Goal: Task Accomplishment & Management: Complete application form

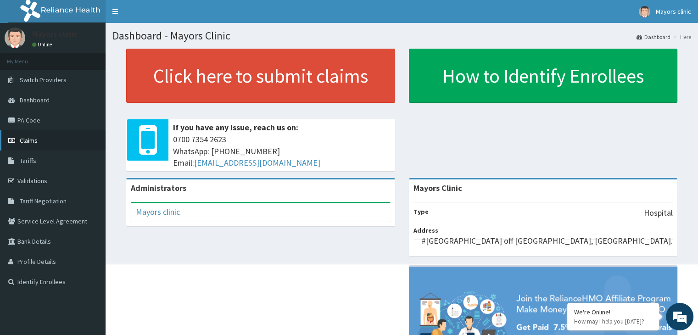
click at [35, 139] on span "Claims" at bounding box center [29, 140] width 18 height 8
click at [27, 118] on link "PA Code" at bounding box center [53, 120] width 106 height 20
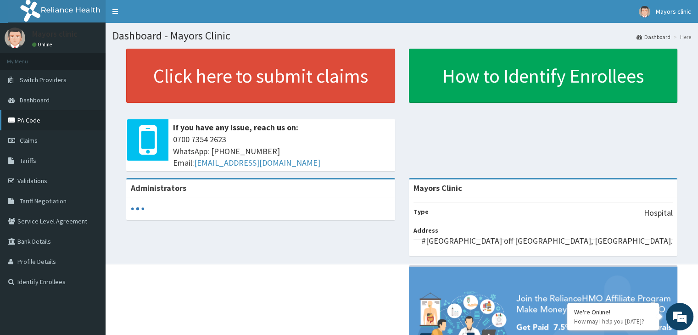
click at [28, 122] on link "PA Code" at bounding box center [53, 120] width 106 height 20
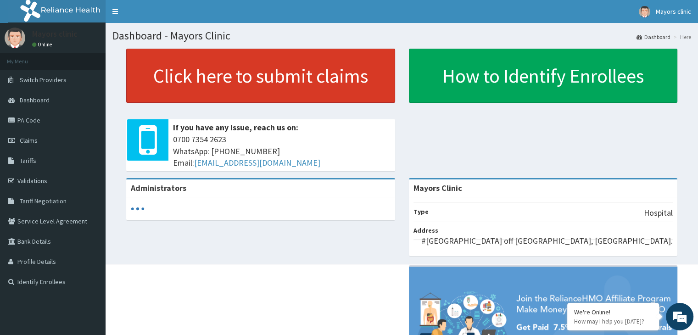
click at [234, 74] on link "Click here to submit claims" at bounding box center [260, 76] width 269 height 54
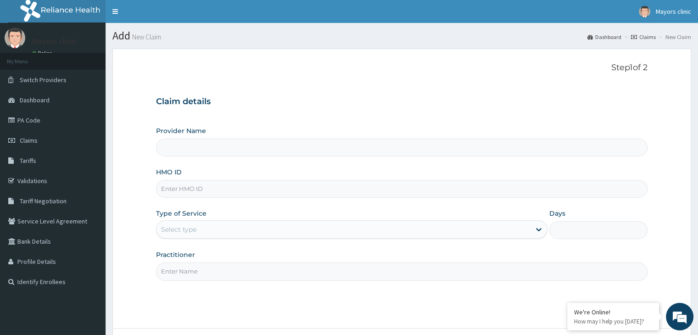
type input "Mayors Clinic"
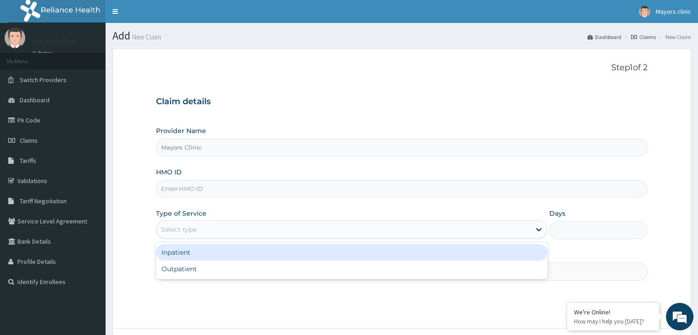
click at [199, 235] on div "Select type" at bounding box center [343, 229] width 374 height 15
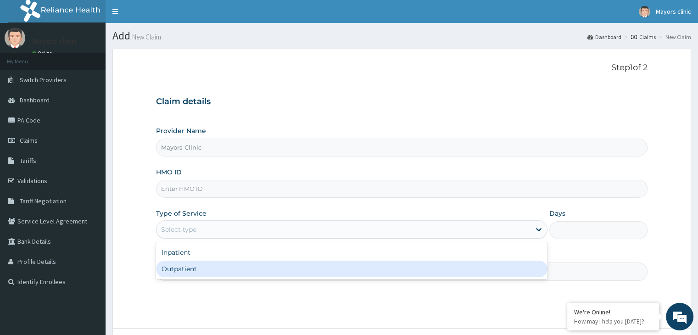
click at [192, 274] on div "Outpatient" at bounding box center [351, 269] width 391 height 17
type input "1"
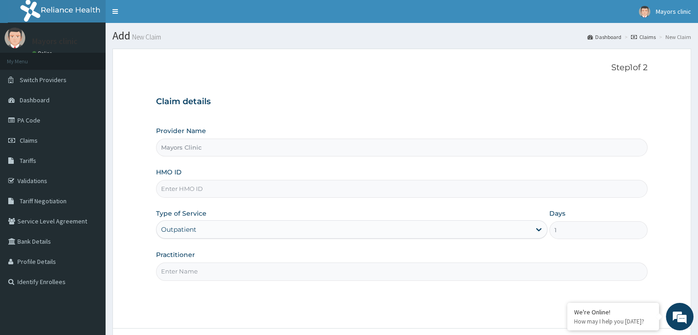
click at [235, 188] on input "HMO ID" at bounding box center [401, 189] width 491 height 18
type input "FMC/11051/A"
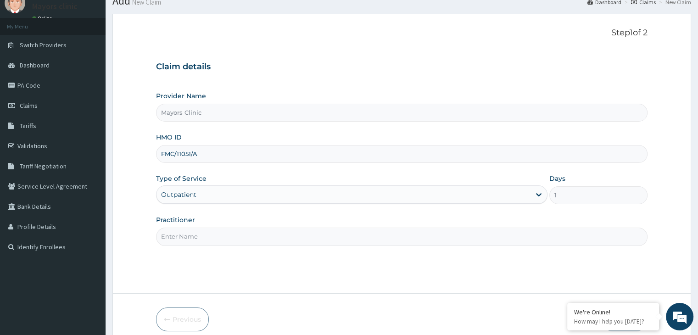
scroll to position [75, 0]
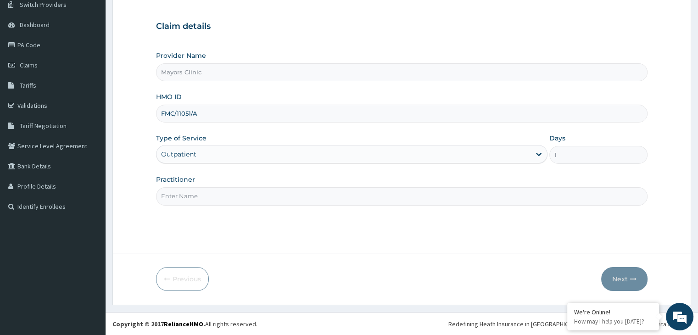
click at [279, 198] on input "Practitioner" at bounding box center [401, 196] width 491 height 18
type input "DR ONUORAH REMIGIUS TOCHUKWU"
click at [620, 270] on button "Next" at bounding box center [624, 279] width 46 height 24
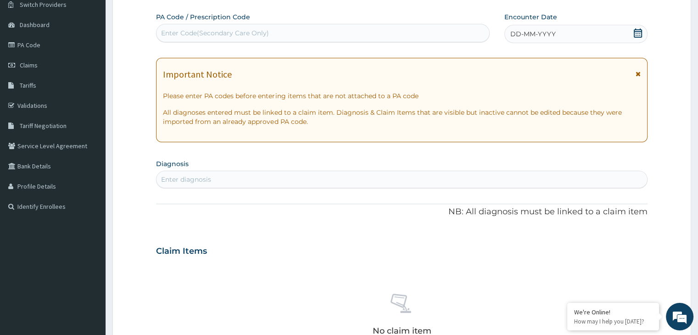
click at [573, 32] on div "DD-MM-YYYY" at bounding box center [575, 34] width 143 height 18
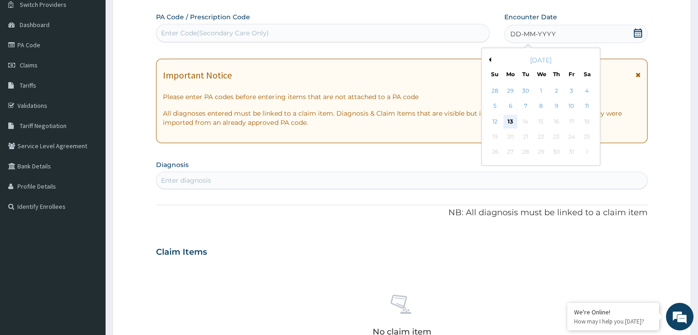
click at [512, 117] on div "13" at bounding box center [510, 122] width 14 height 14
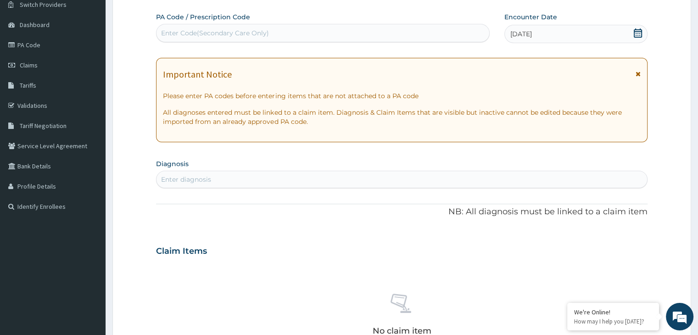
click at [358, 37] on div "Enter Code(Secondary Care Only)" at bounding box center [322, 33] width 333 height 15
paste input "PA/23BF54"
type input "PA/23BF54"
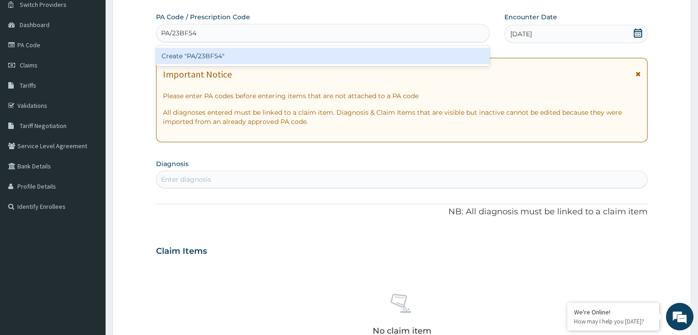
click at [232, 55] on div "Create "PA/23BF54"" at bounding box center [323, 56] width 334 height 17
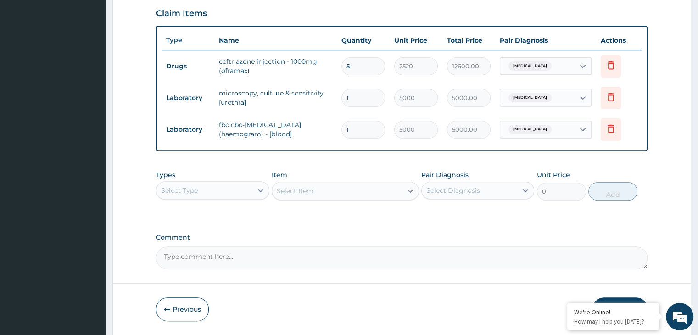
scroll to position [345, 0]
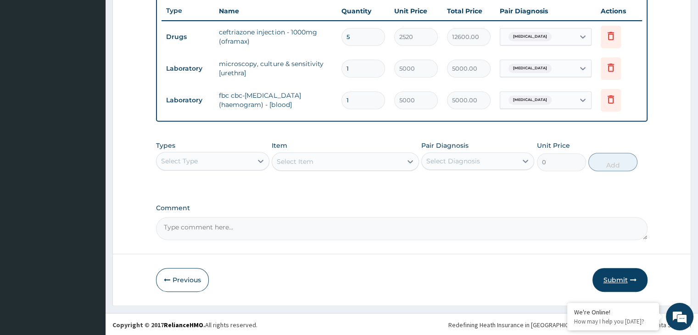
click at [619, 275] on button "Submit" at bounding box center [619, 280] width 55 height 24
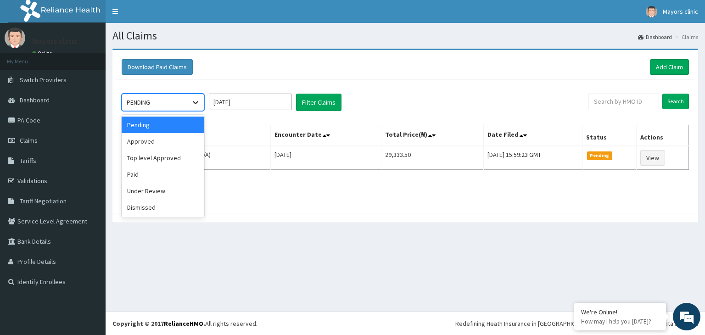
click at [196, 102] on icon at bounding box center [196, 102] width 6 height 3
click at [157, 135] on div "Approved" at bounding box center [163, 141] width 83 height 17
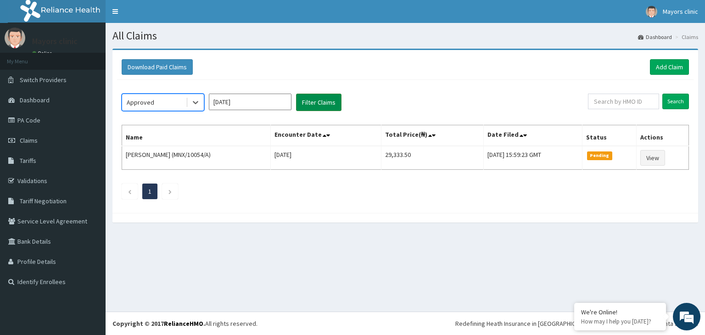
click at [313, 101] on button "Filter Claims" at bounding box center [318, 102] width 45 height 17
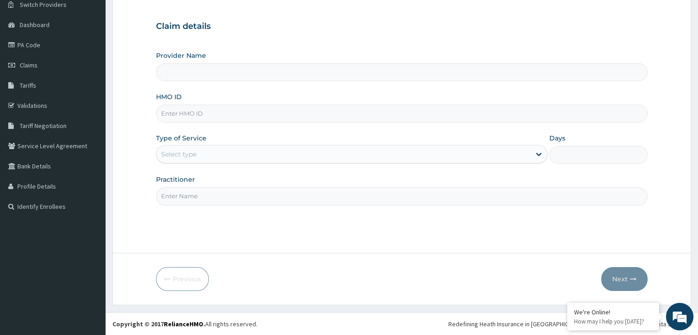
click at [209, 114] on input "HMO ID" at bounding box center [401, 114] width 491 height 18
type input "Mayors Clinic"
type input "FMC/11051/A"
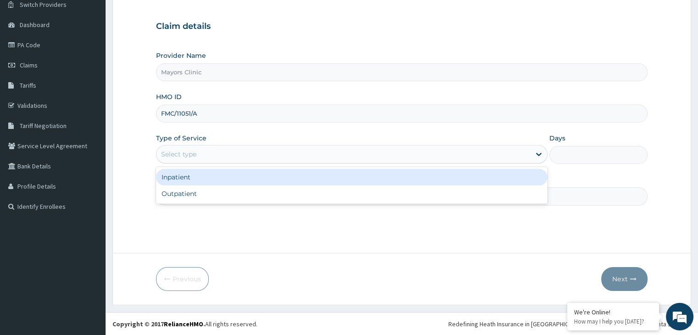
click at [216, 151] on div "Select type" at bounding box center [343, 154] width 374 height 15
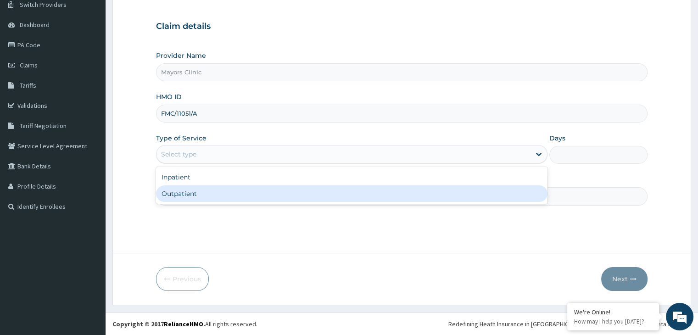
click at [185, 196] on div "Outpatient" at bounding box center [351, 193] width 391 height 17
type input "1"
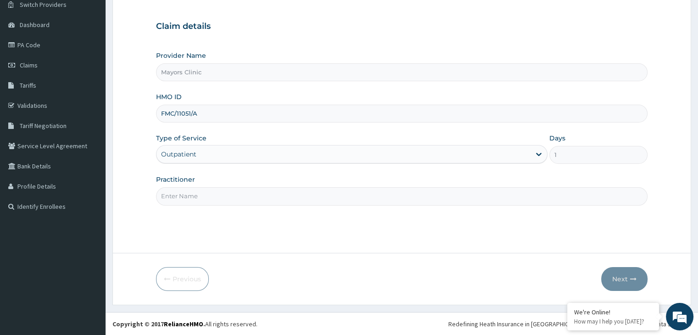
click at [193, 198] on input "Practitioner" at bounding box center [401, 196] width 491 height 18
type input "[PERSON_NAME]"
click at [627, 275] on button "Next" at bounding box center [624, 279] width 46 height 24
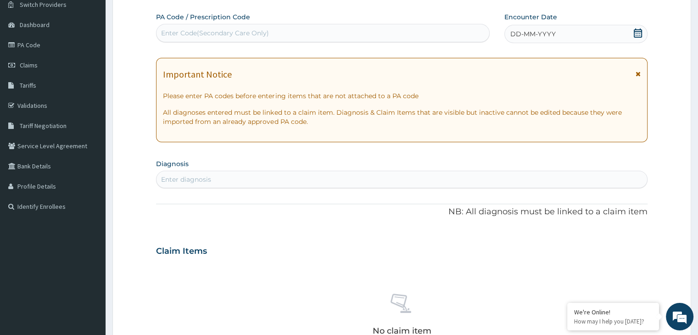
click at [539, 37] on span "DD-MM-YYYY" at bounding box center [532, 33] width 45 height 9
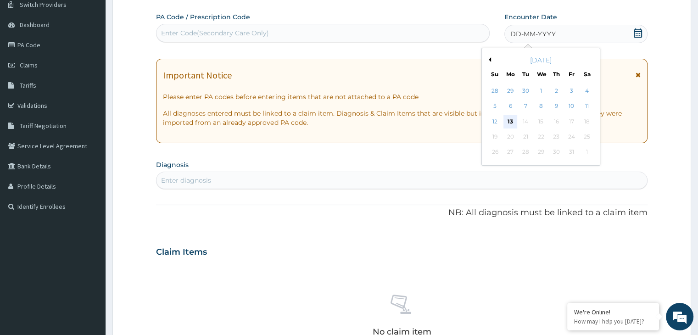
click at [512, 117] on div "13" at bounding box center [510, 122] width 14 height 14
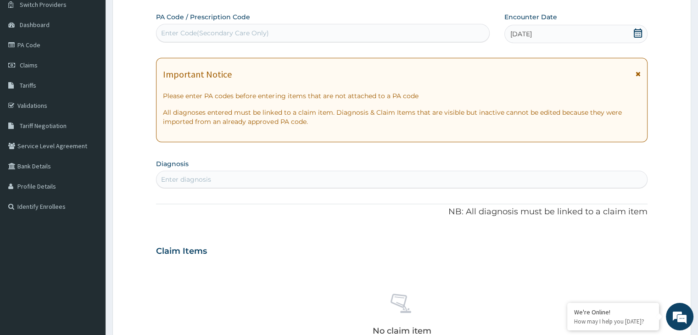
click at [233, 178] on div "Enter diagnosis" at bounding box center [401, 179] width 490 height 15
type input "URETHRAL DISCHARGE"
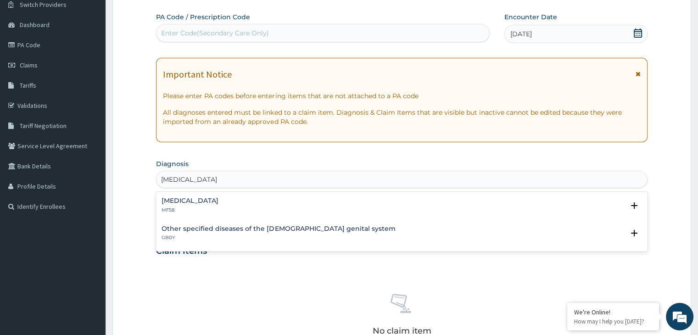
click at [181, 199] on h4 "Urethral discharge" at bounding box center [189, 200] width 57 height 7
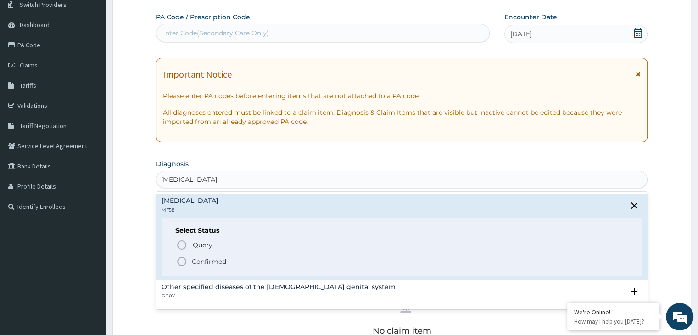
click at [184, 257] on circle "status option filled" at bounding box center [182, 261] width 8 height 8
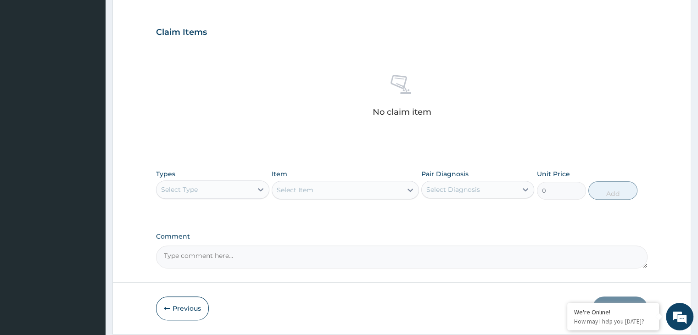
scroll to position [326, 0]
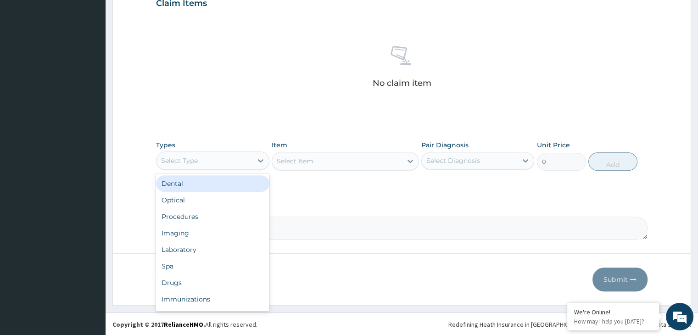
click at [247, 162] on div "Select Type" at bounding box center [203, 160] width 95 height 15
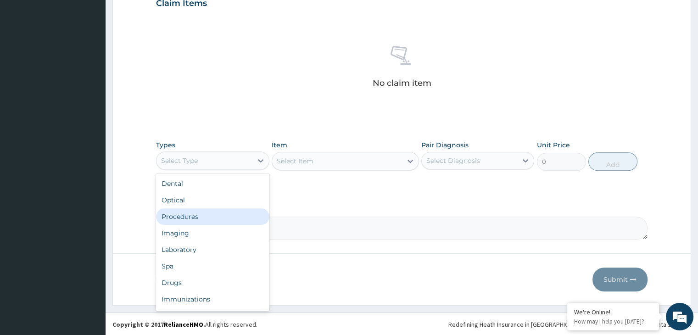
click at [197, 221] on div "Procedures" at bounding box center [212, 216] width 113 height 17
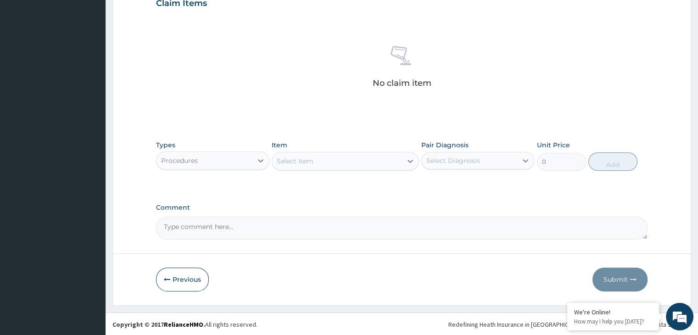
click at [359, 161] on div "Select Item" at bounding box center [337, 161] width 130 height 15
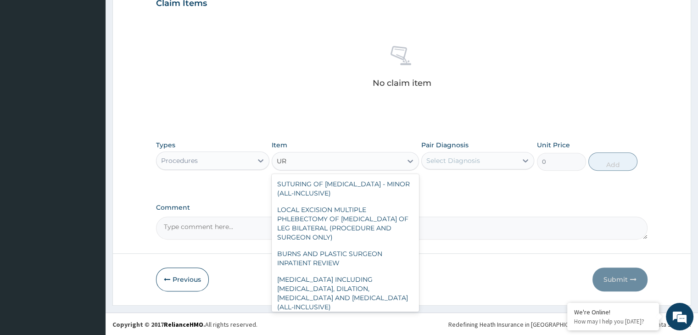
type input "U"
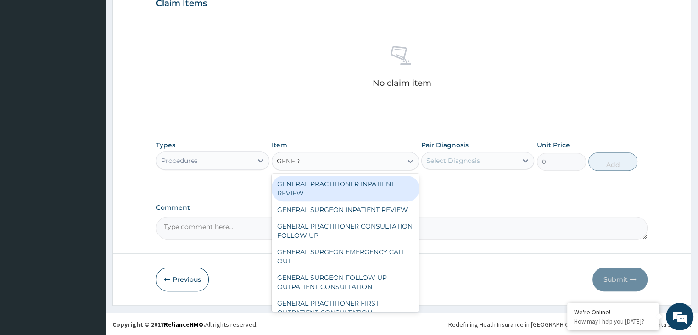
type input "GENERA"
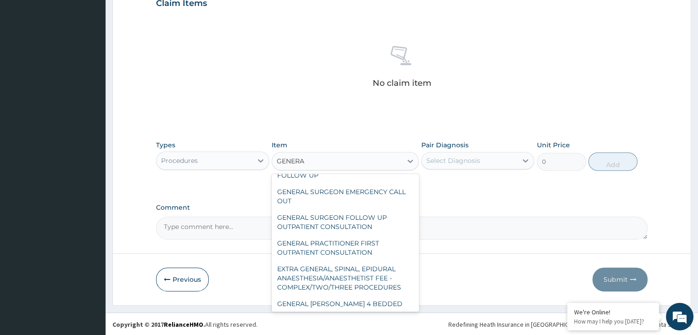
scroll to position [65, 0]
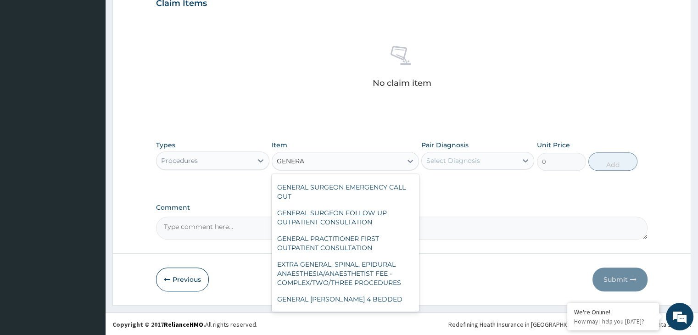
click at [358, 248] on div "GENERAL PRACTITIONER FIRST OUTPATIENT CONSULTATION" at bounding box center [345, 243] width 147 height 26
type input "3750"
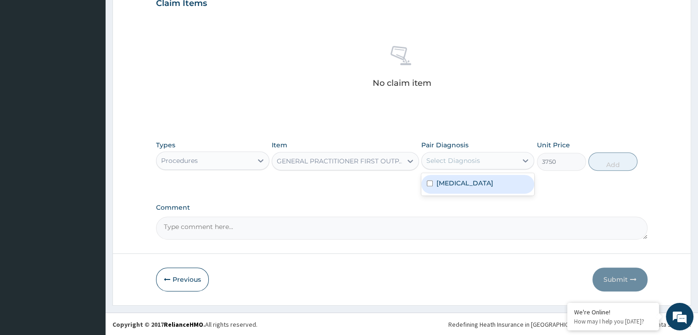
click at [488, 156] on div "Select Diagnosis" at bounding box center [469, 160] width 95 height 15
click at [450, 181] on label "Urethral discharge" at bounding box center [464, 182] width 57 height 9
checkbox input "true"
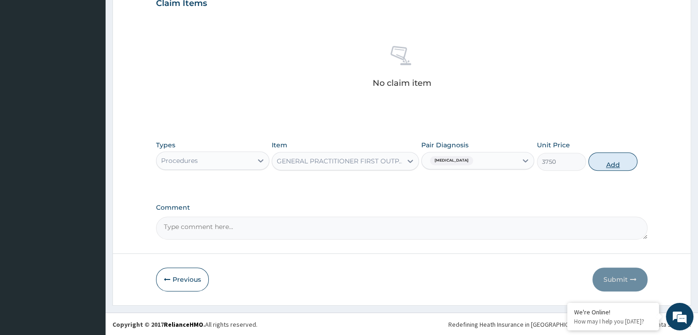
click at [604, 161] on button "Add" at bounding box center [612, 161] width 49 height 18
type input "0"
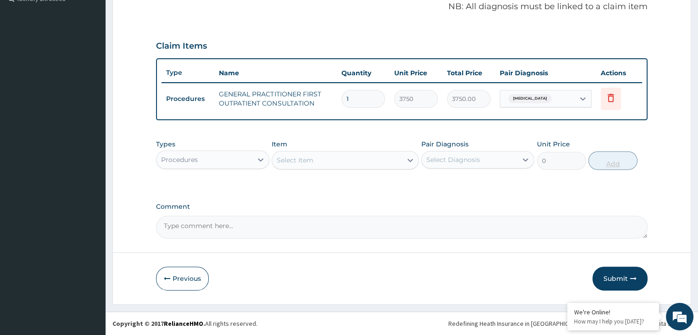
scroll to position [282, 0]
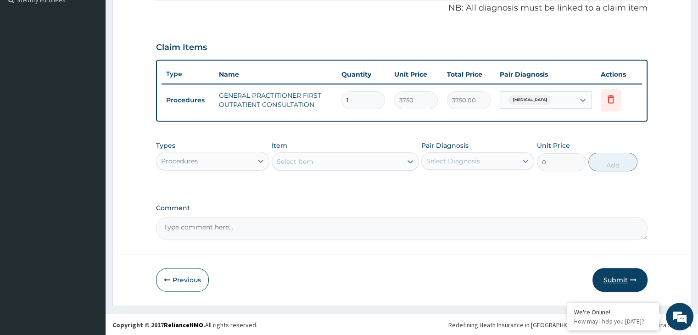
click at [616, 276] on button "Submit" at bounding box center [619, 280] width 55 height 24
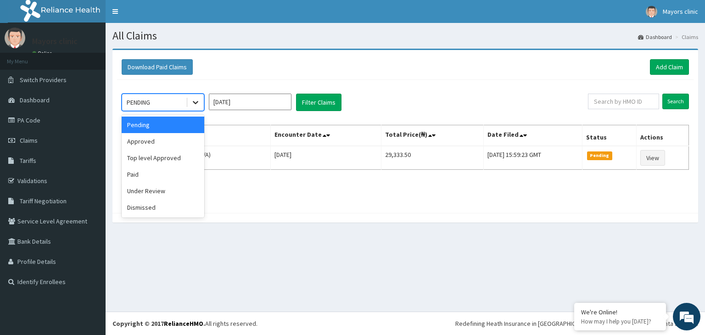
click at [198, 104] on icon at bounding box center [195, 102] width 9 height 9
click at [167, 136] on div "Approved" at bounding box center [163, 141] width 83 height 17
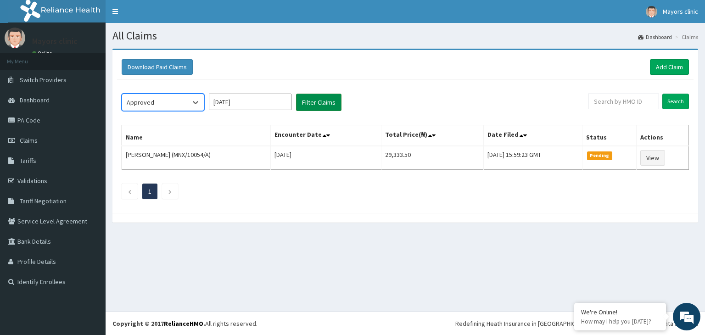
click at [329, 100] on button "Filter Claims" at bounding box center [318, 102] width 45 height 17
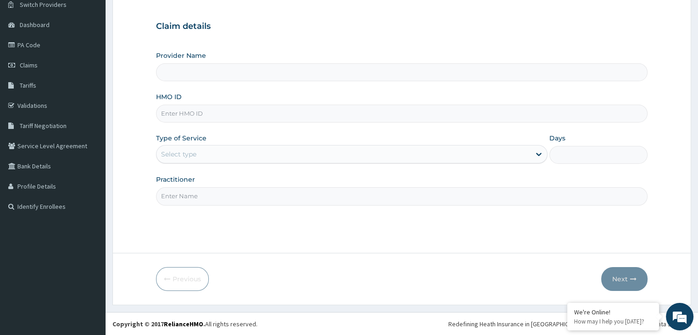
click at [217, 115] on input "HMO ID" at bounding box center [401, 114] width 491 height 18
type input "Mayors Clinic"
type input "PGS/10007/A"
click at [256, 164] on div "Provider Name Mayors Clinic HMO ID PGS/10007/A Type of Service Select type Days…" at bounding box center [401, 128] width 491 height 154
click at [258, 156] on div "Select type" at bounding box center [343, 154] width 374 height 15
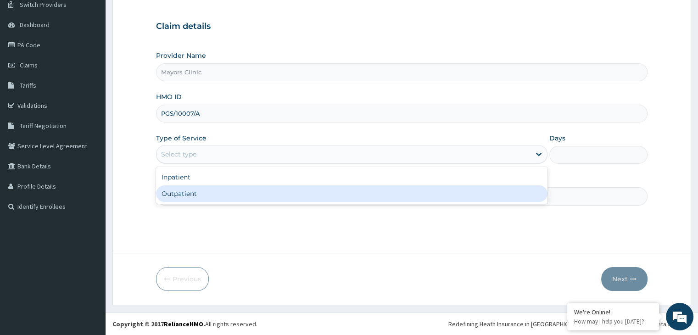
click at [203, 191] on div "Outpatient" at bounding box center [351, 193] width 391 height 17
type input "1"
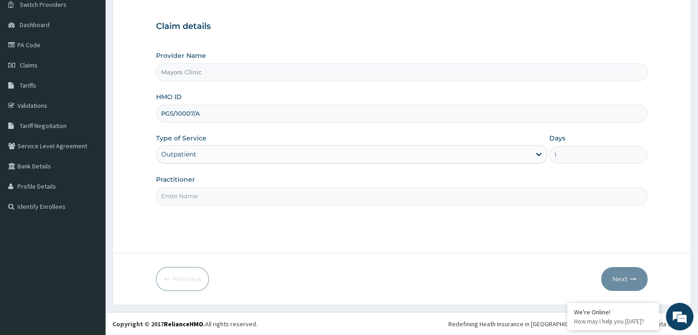
click at [215, 192] on input "Practitioner" at bounding box center [401, 196] width 491 height 18
type input "DR ONUORAH REMIGIUS TOCHUKWU"
click at [627, 279] on button "Next" at bounding box center [624, 279] width 46 height 24
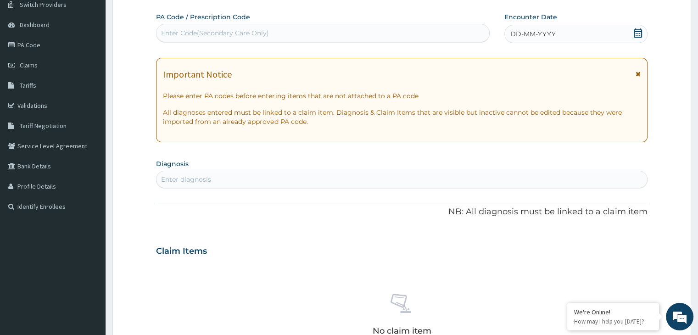
click at [575, 33] on div "DD-MM-YYYY" at bounding box center [575, 34] width 143 height 18
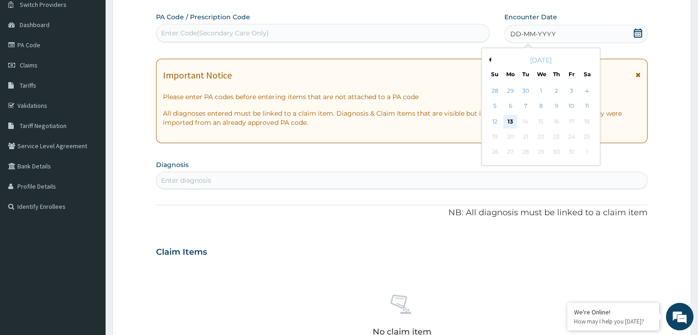
click at [512, 121] on div "13" at bounding box center [510, 122] width 14 height 14
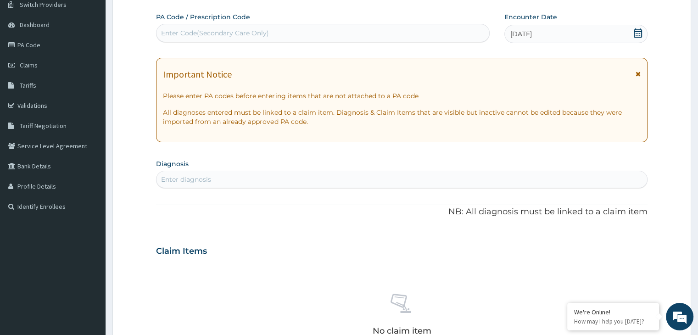
click at [277, 175] on div "Enter diagnosis" at bounding box center [401, 179] width 490 height 15
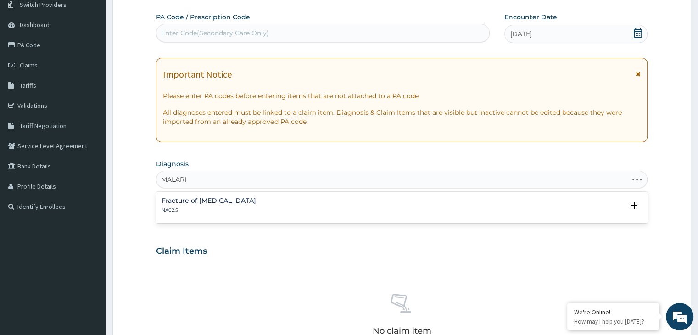
type input "MALARIA"
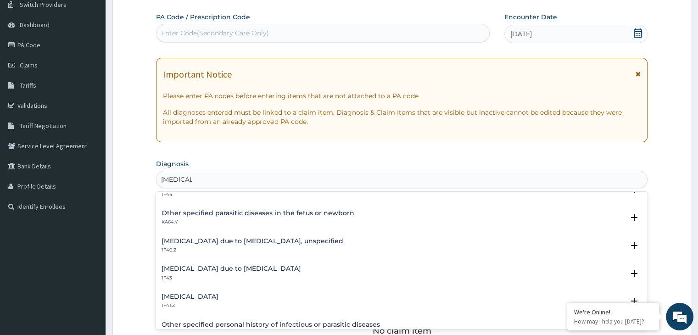
scroll to position [99, 0]
click at [296, 240] on h4 "Malaria due to Plasmodium falciparum, unspecified" at bounding box center [251, 241] width 181 height 7
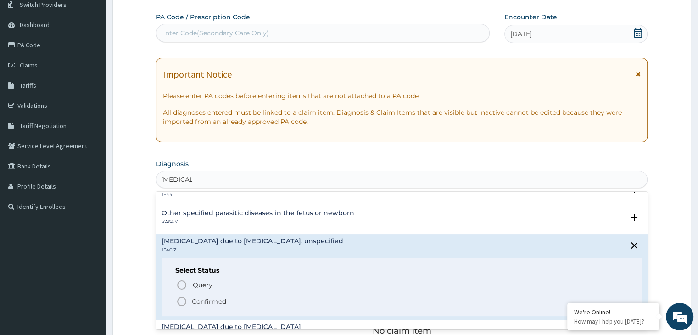
click at [218, 301] on p "Confirmed" at bounding box center [209, 301] width 34 height 9
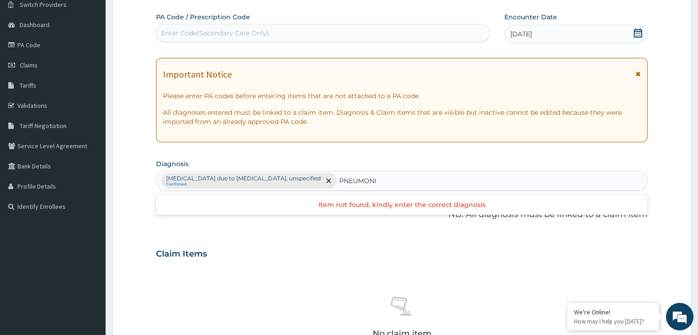
type input "PNEUMONIA"
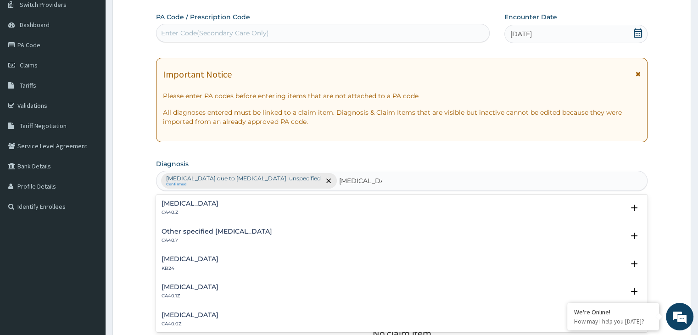
click at [196, 314] on h4 "Bacterial pneumonia, unspecified" at bounding box center [189, 314] width 57 height 7
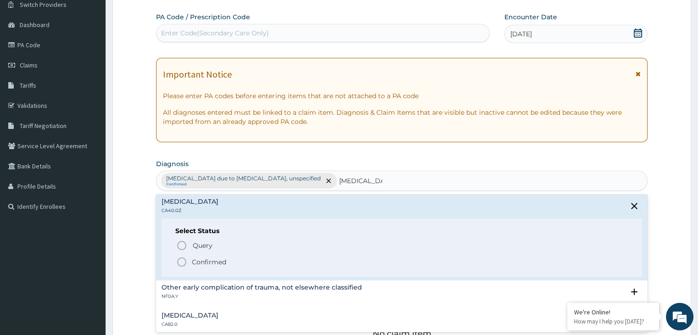
scroll to position [121, 0]
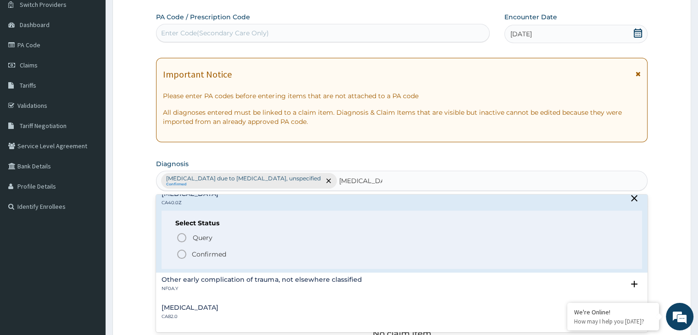
click at [184, 252] on icon "status option filled" at bounding box center [181, 254] width 11 height 11
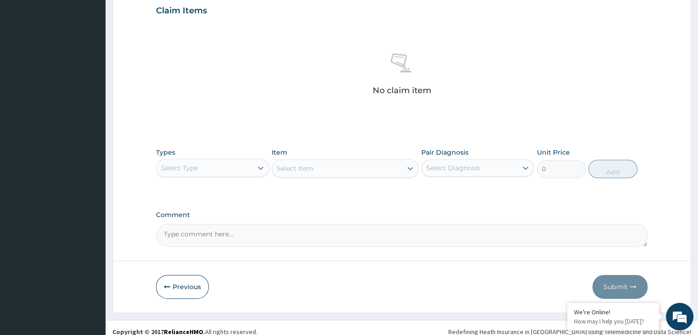
scroll to position [326, 0]
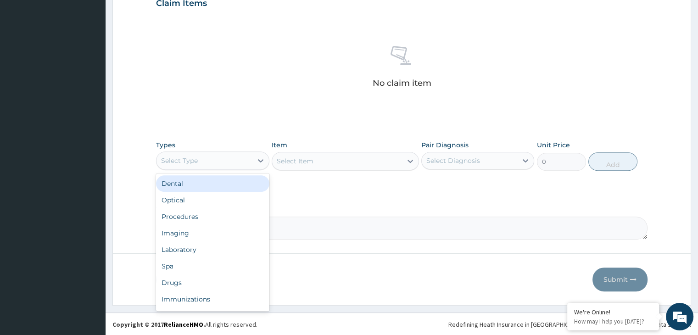
click at [206, 161] on div "Select Type" at bounding box center [203, 160] width 95 height 15
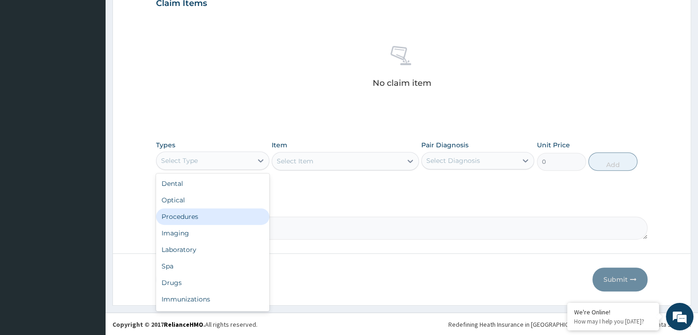
click at [185, 217] on div "Procedures" at bounding box center [212, 216] width 113 height 17
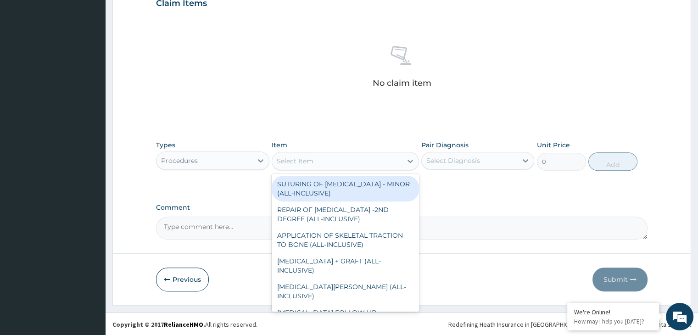
click at [348, 160] on div "Select Item" at bounding box center [337, 161] width 130 height 15
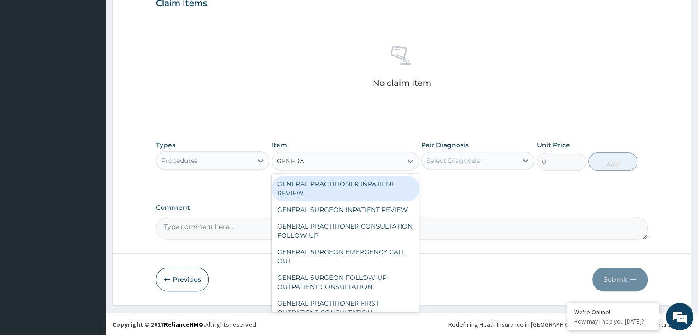
type input "GENERAL"
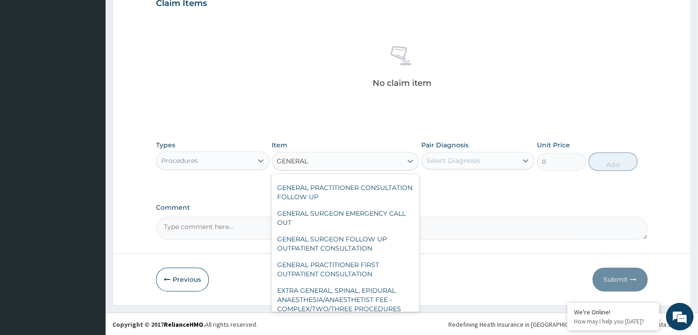
scroll to position [42, 0]
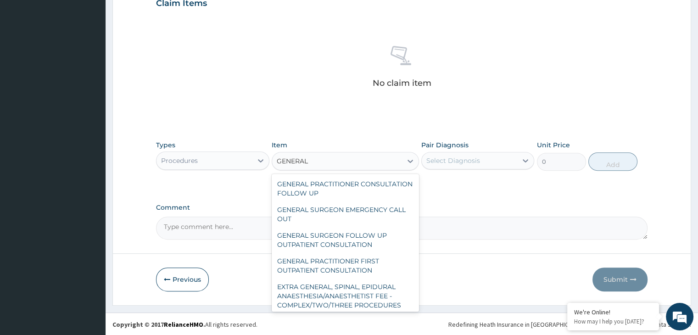
click at [323, 273] on div "GENERAL PRACTITIONER FIRST OUTPATIENT CONSULTATION" at bounding box center [345, 266] width 147 height 26
type input "3750"
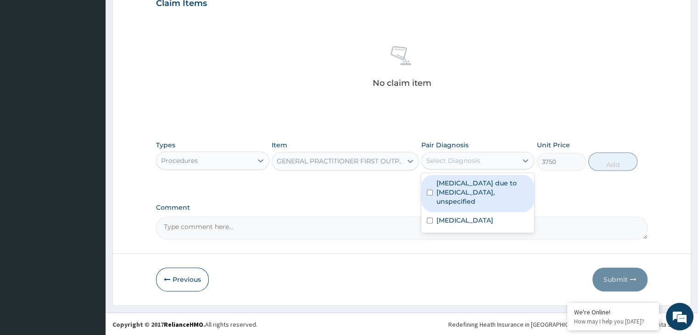
click at [491, 161] on div "Select Diagnosis" at bounding box center [469, 160] width 95 height 15
click at [493, 180] on label "Malaria due to Plasmodium falciparum, unspecified" at bounding box center [482, 192] width 92 height 28
checkbox input "true"
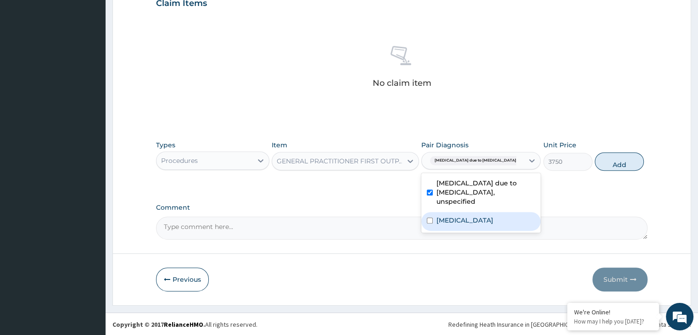
drag, startPoint x: 484, startPoint y: 207, endPoint x: 429, endPoint y: 215, distance: 56.1
click at [429, 215] on div "Bacterial pneumonia, unspecified" at bounding box center [480, 221] width 119 height 19
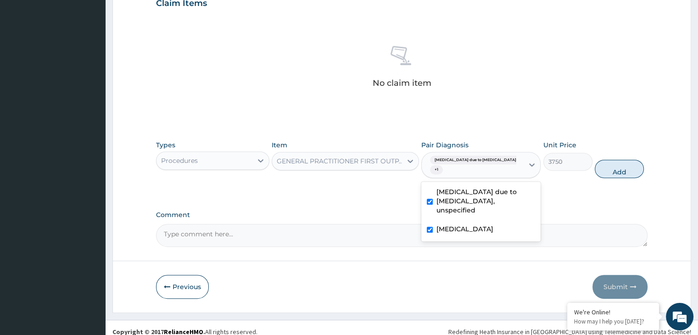
click at [429, 221] on div "Bacterial pneumonia, unspecified" at bounding box center [480, 230] width 119 height 19
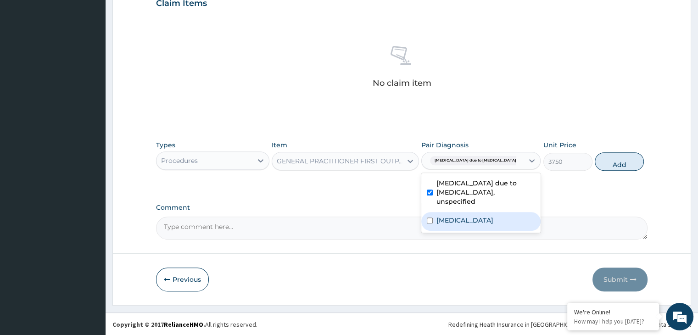
click at [430, 217] on input "checkbox" at bounding box center [430, 220] width 6 height 6
checkbox input "true"
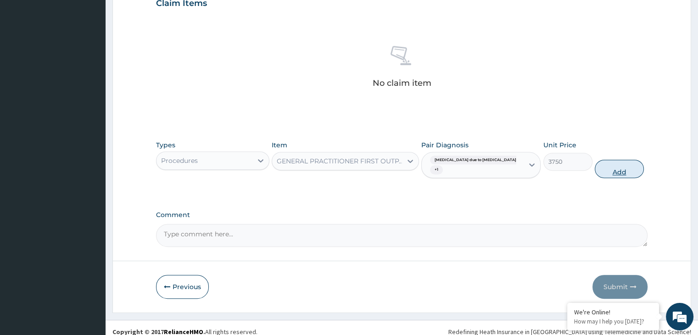
click at [608, 168] on button "Add" at bounding box center [619, 169] width 49 height 18
type input "0"
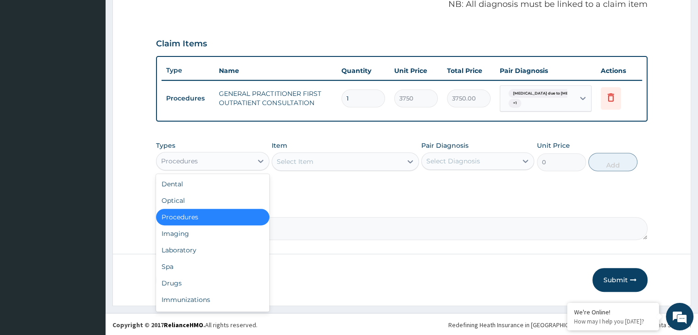
click at [244, 161] on div "Procedures" at bounding box center [203, 161] width 95 height 15
click at [198, 250] on div "Laboratory" at bounding box center [212, 250] width 113 height 17
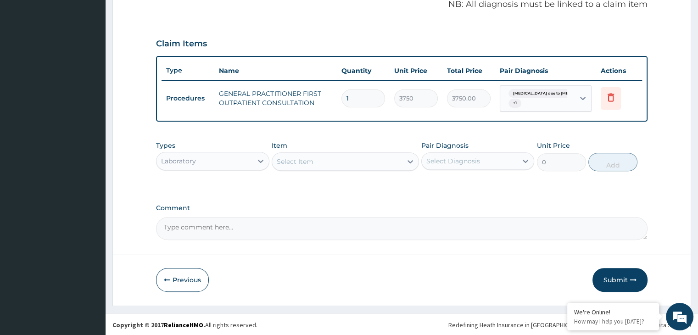
click at [370, 160] on div "Select Item" at bounding box center [337, 161] width 130 height 15
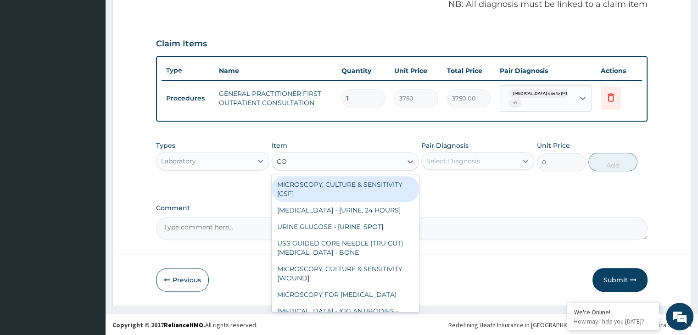
type input "COM"
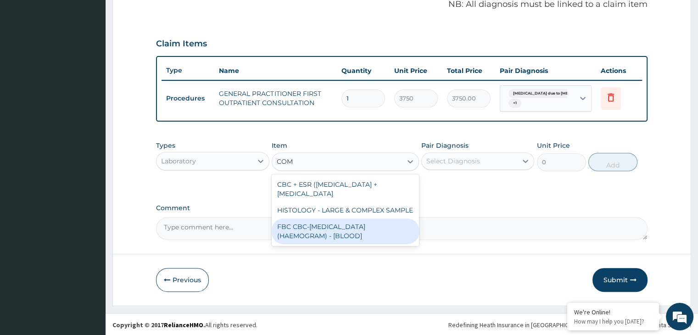
click at [347, 225] on div "FBC CBC-COMPLETE BLOOD COUNT (HAEMOGRAM) - [BLOOD]" at bounding box center [345, 231] width 147 height 26
type input "5000"
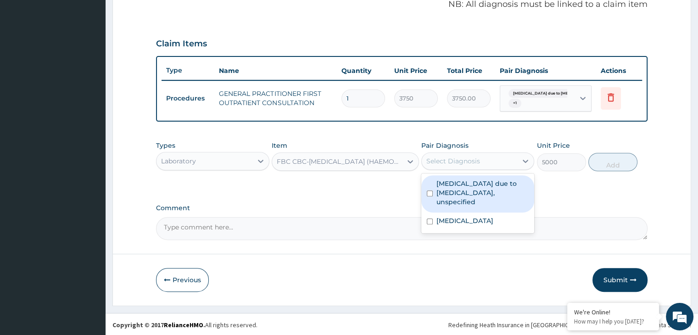
click at [467, 164] on div "Select Diagnosis" at bounding box center [453, 160] width 54 height 9
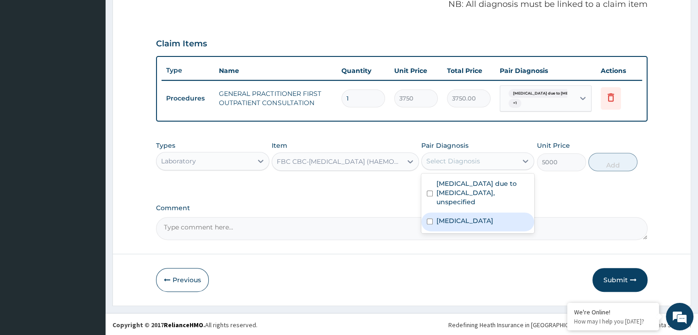
click at [464, 216] on label "Bacterial pneumonia, unspecified" at bounding box center [464, 220] width 57 height 9
checkbox input "true"
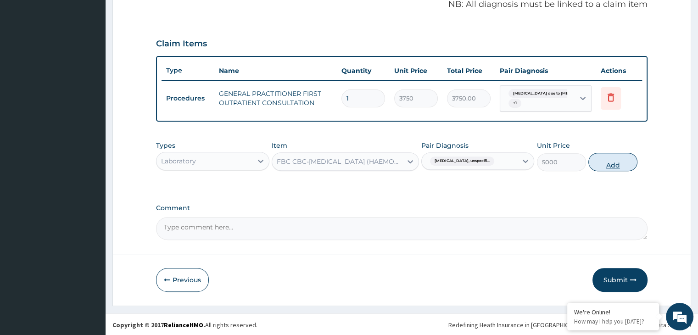
click at [613, 161] on button "Add" at bounding box center [612, 162] width 49 height 18
type input "0"
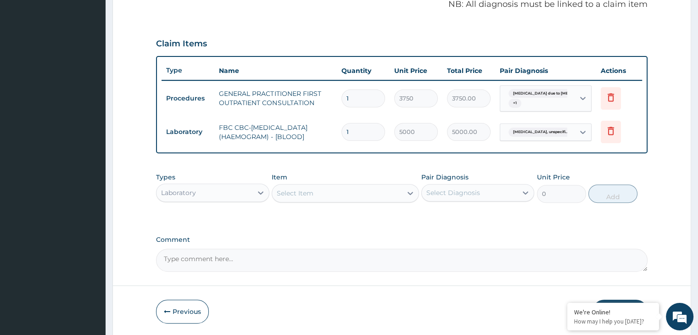
click at [347, 191] on div "Select Item" at bounding box center [337, 193] width 130 height 15
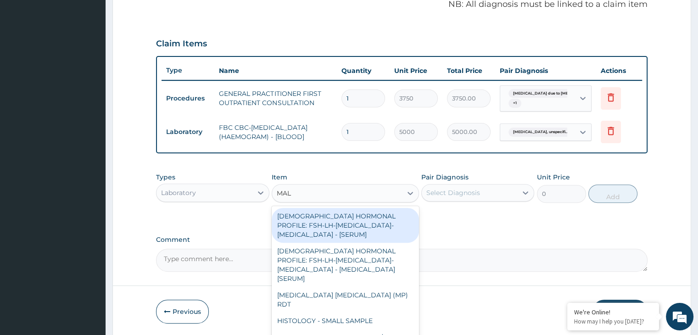
type input "MALA"
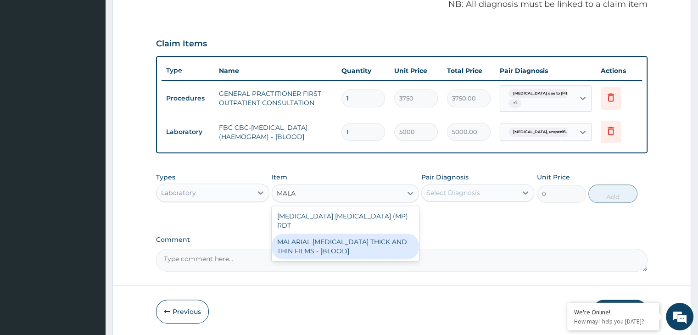
click at [341, 234] on div "MALARIAL PARASITE THICK AND THIN FILMS - [BLOOD]" at bounding box center [345, 247] width 147 height 26
type input "2187.5"
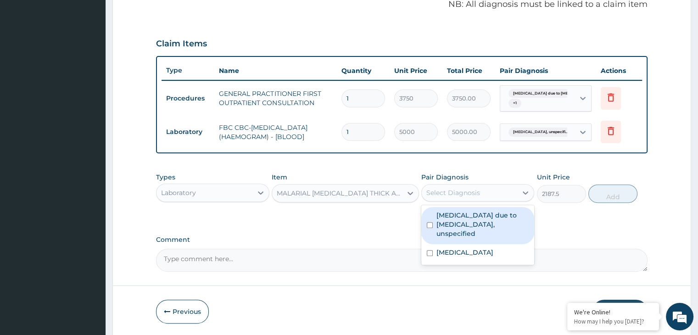
click at [479, 190] on div "Select Diagnosis" at bounding box center [469, 192] width 95 height 15
click at [470, 211] on label "Malaria due to Plasmodium falciparum, unspecified" at bounding box center [482, 225] width 92 height 28
checkbox input "true"
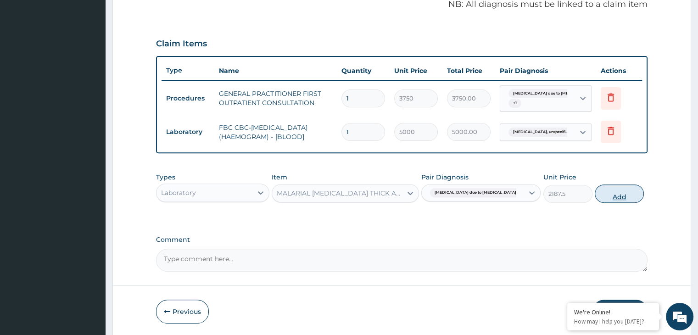
click at [612, 192] on button "Add" at bounding box center [619, 193] width 49 height 18
type input "0"
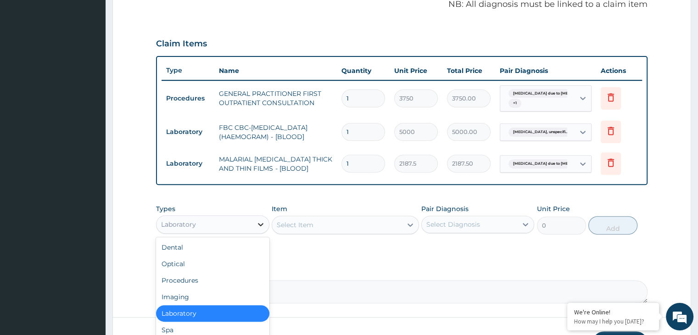
click at [255, 225] on div at bounding box center [260, 224] width 17 height 17
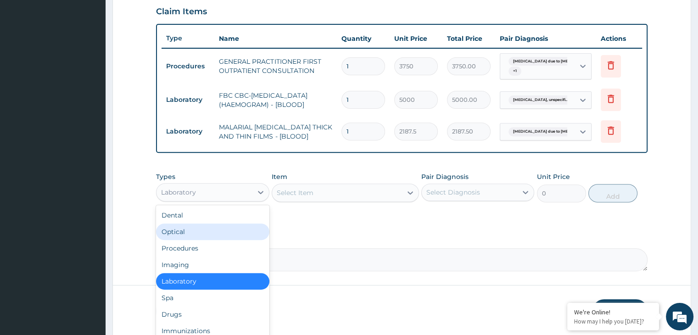
scroll to position [349, 0]
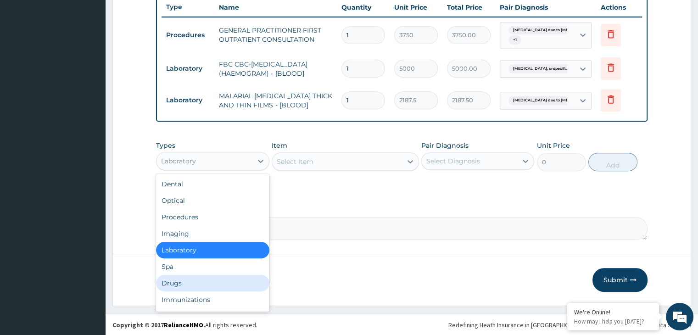
click at [206, 287] on div "Drugs" at bounding box center [212, 283] width 113 height 17
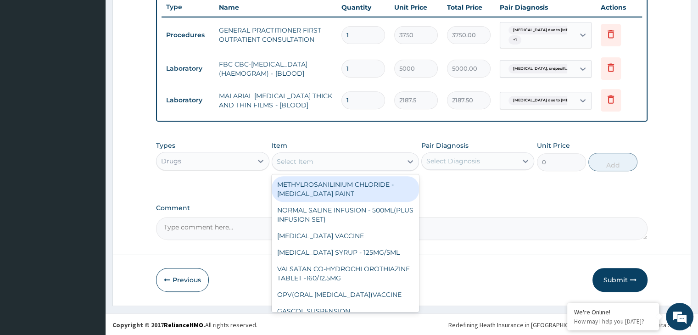
click at [358, 162] on div "Select Item" at bounding box center [337, 161] width 130 height 15
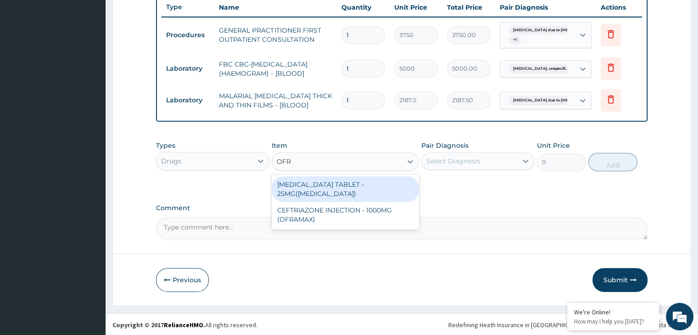
type input "OFRA"
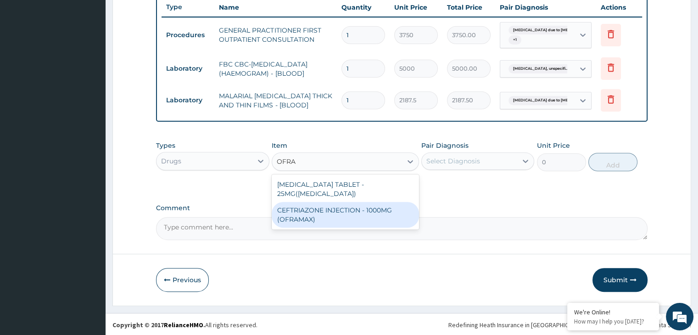
click at [352, 208] on div "CEFTRIAZONE INJECTION - 1000MG (OFRAMAX)" at bounding box center [345, 215] width 147 height 26
type input "2520"
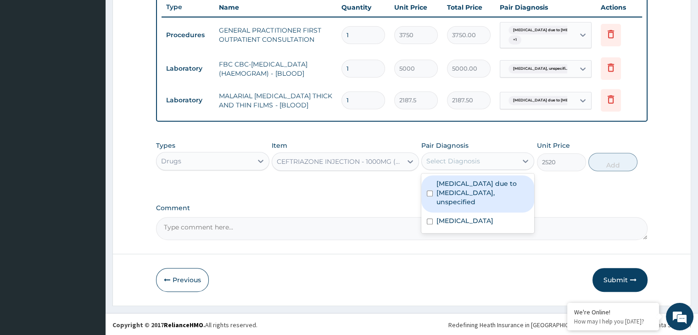
click at [486, 162] on div "Select Diagnosis" at bounding box center [469, 161] width 95 height 15
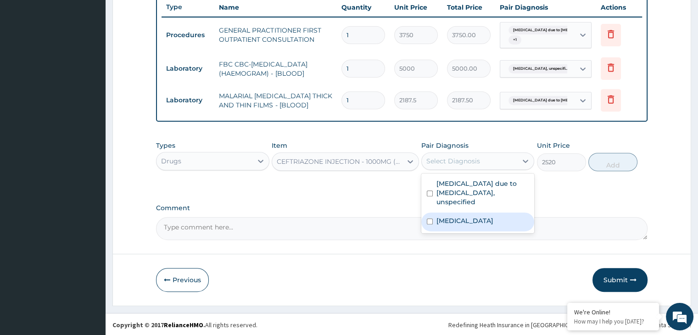
click at [455, 216] on label "Bacterial pneumonia, unspecified" at bounding box center [464, 220] width 57 height 9
checkbox input "true"
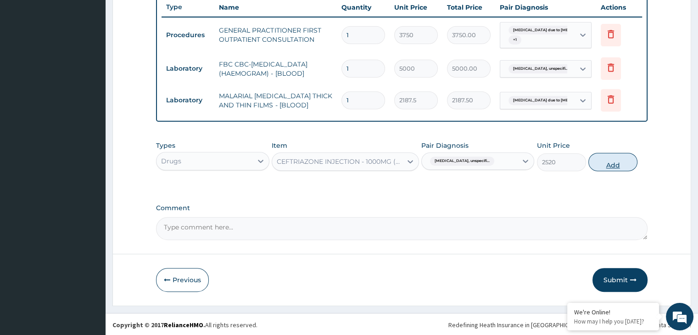
click at [614, 159] on button "Add" at bounding box center [612, 162] width 49 height 18
type input "0"
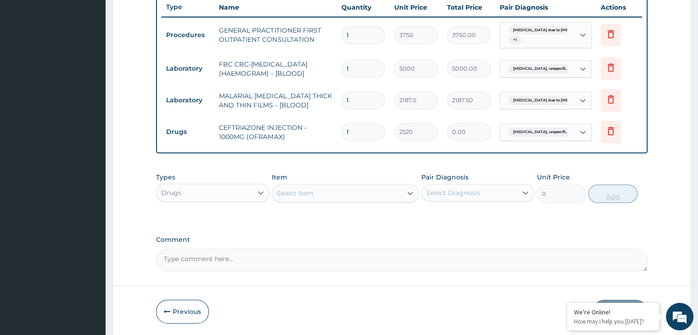
type input "0.00"
type input "5"
type input "12600.00"
type input "5"
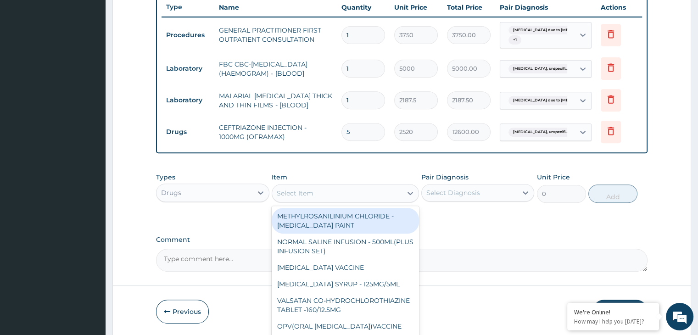
click at [344, 200] on div "Select Item" at bounding box center [345, 193] width 147 height 18
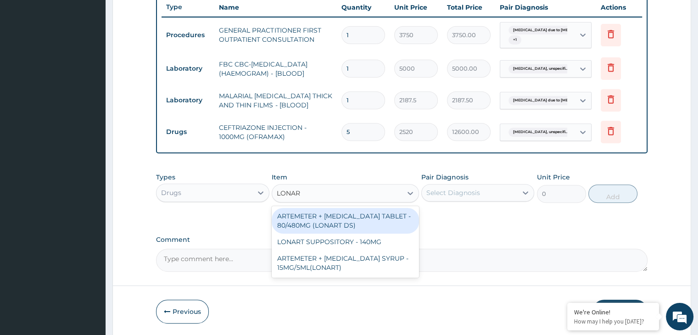
type input "LONART"
click at [339, 214] on div "ARTEMETER + LUMEFANTRINE TABLET - 80/480MG (LONART DS)" at bounding box center [345, 221] width 147 height 26
type input "588"
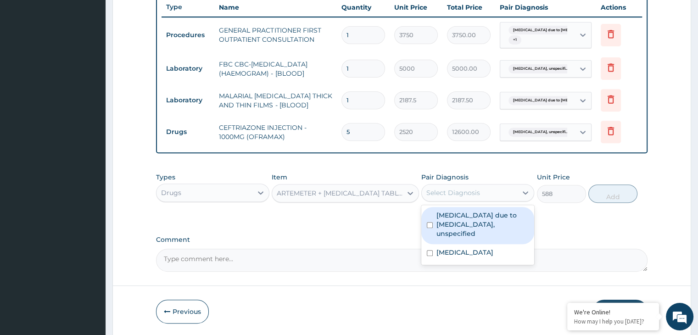
click at [509, 188] on div "Select Diagnosis" at bounding box center [469, 192] width 95 height 15
click at [450, 211] on label "Malaria due to Plasmodium falciparum, unspecified" at bounding box center [482, 225] width 92 height 28
checkbox input "true"
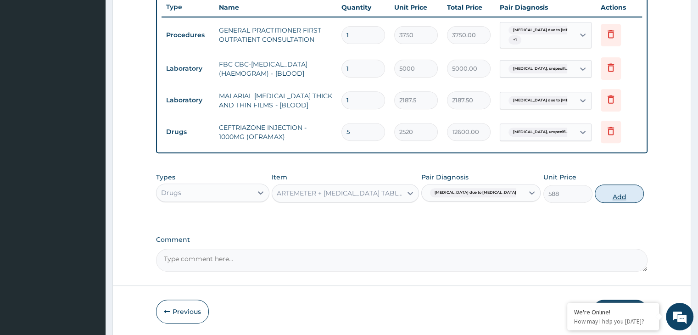
click at [606, 193] on button "Add" at bounding box center [619, 193] width 49 height 18
type input "0"
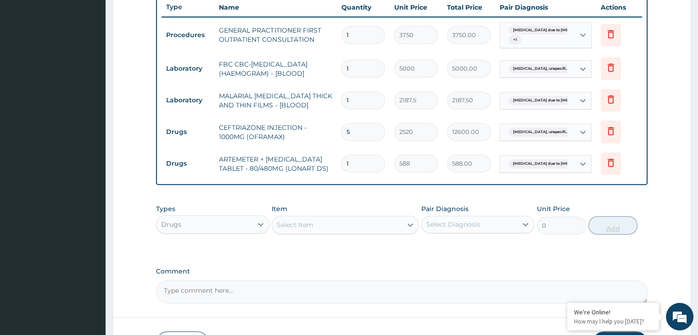
type input "0.00"
type input "6"
type input "3528.00"
type input "6"
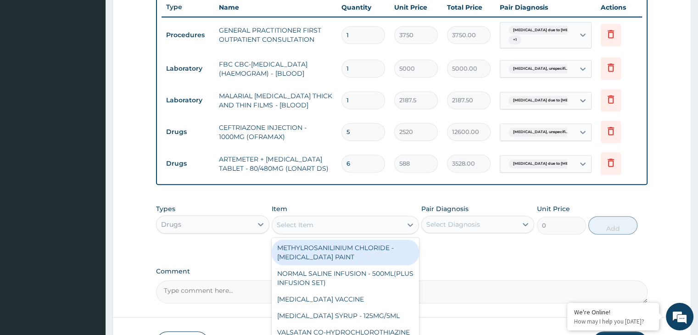
click at [355, 216] on div "Select Item" at bounding box center [345, 225] width 147 height 18
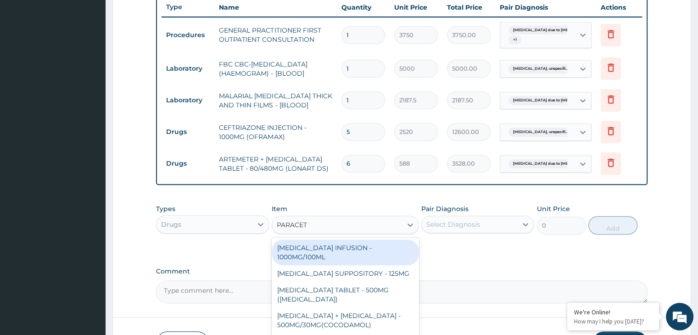
type input "PARACETA"
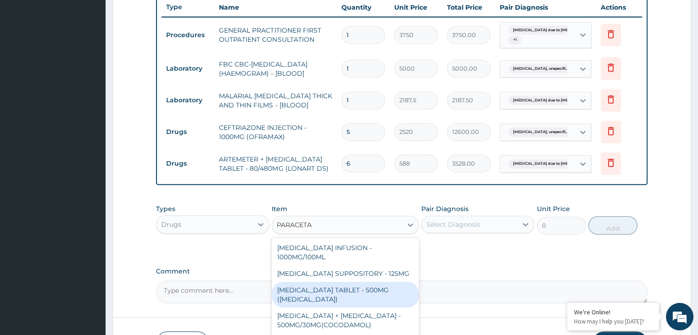
click at [343, 282] on div "PARACETAMOL TABLET - 500MG (PANADOL)" at bounding box center [345, 295] width 147 height 26
type input "42"
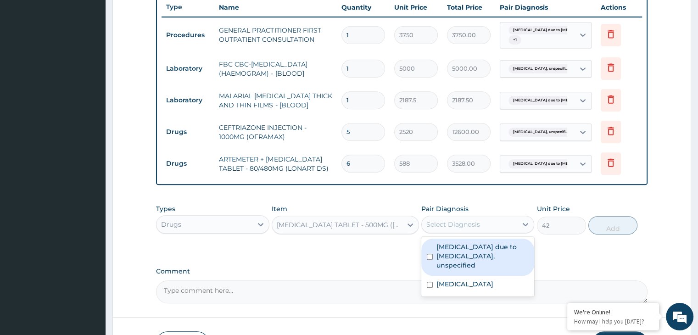
click at [488, 221] on div "Select Diagnosis" at bounding box center [469, 224] width 95 height 15
click at [465, 246] on label "Malaria due to Plasmodium falciparum, unspecified" at bounding box center [482, 256] width 92 height 28
checkbox input "true"
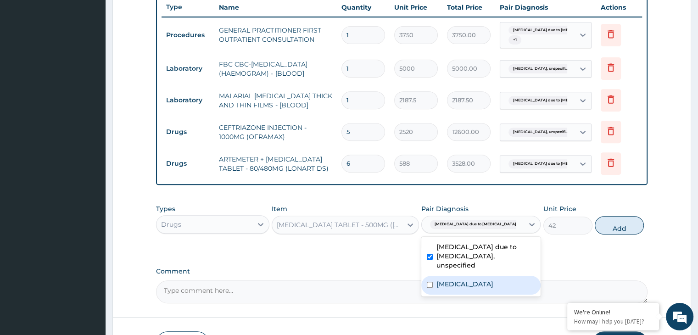
click at [442, 279] on label "Bacterial pneumonia, unspecified" at bounding box center [464, 283] width 57 height 9
checkbox input "true"
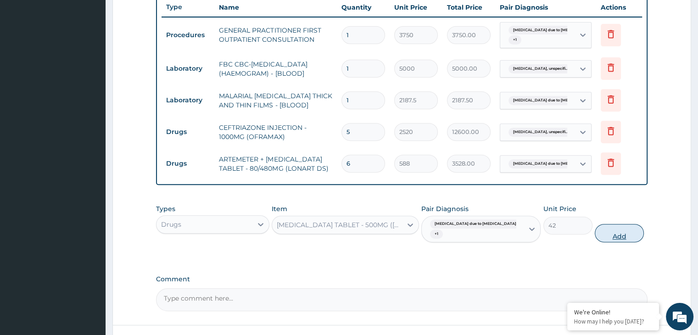
click at [606, 229] on button "Add" at bounding box center [619, 233] width 49 height 18
type input "0"
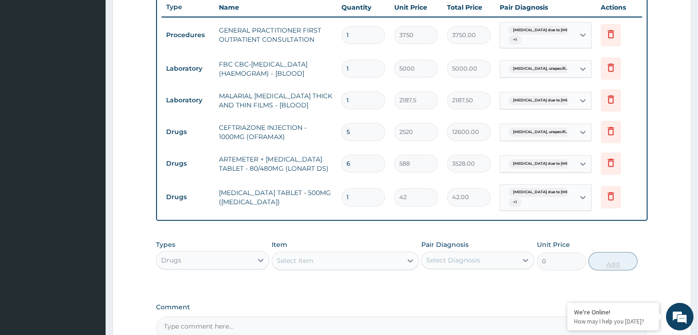
type input "18"
type input "756.00"
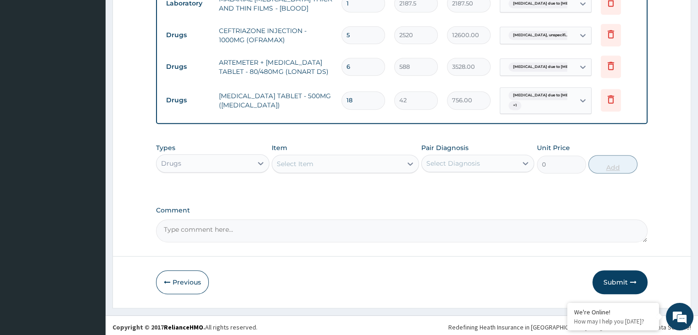
scroll to position [447, 0]
type input "18"
click at [620, 276] on button "Submit" at bounding box center [619, 281] width 55 height 24
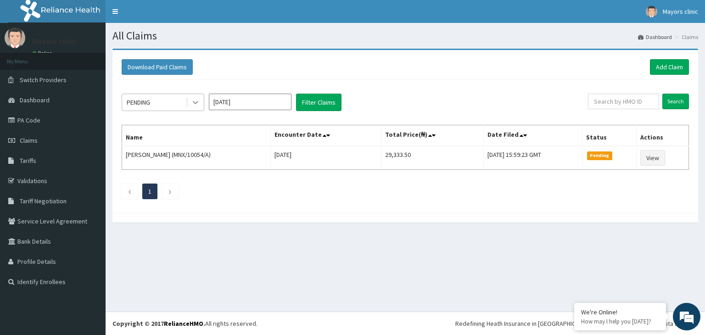
click at [195, 101] on icon at bounding box center [195, 102] width 9 height 9
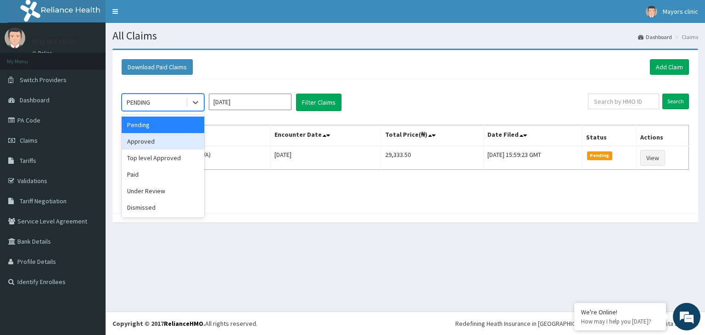
click at [145, 143] on div "Approved" at bounding box center [163, 141] width 83 height 17
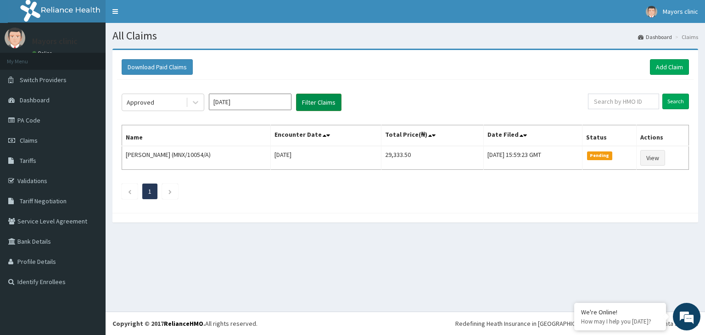
click at [312, 104] on button "Filter Claims" at bounding box center [318, 102] width 45 height 17
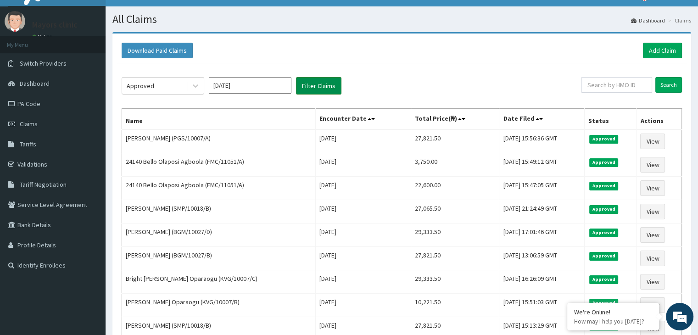
scroll to position [14, 0]
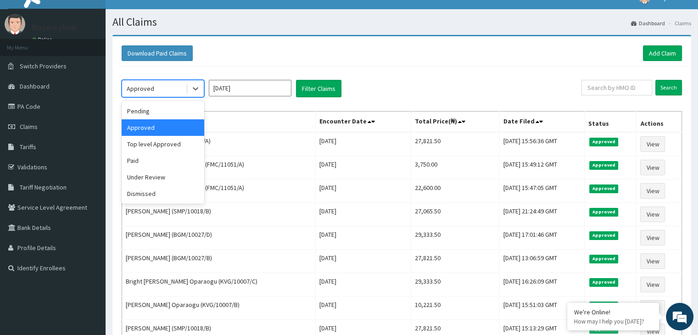
click at [172, 90] on div "Approved" at bounding box center [154, 88] width 64 height 15
click at [234, 64] on div "Download Paid Claims Add Claim" at bounding box center [401, 53] width 569 height 25
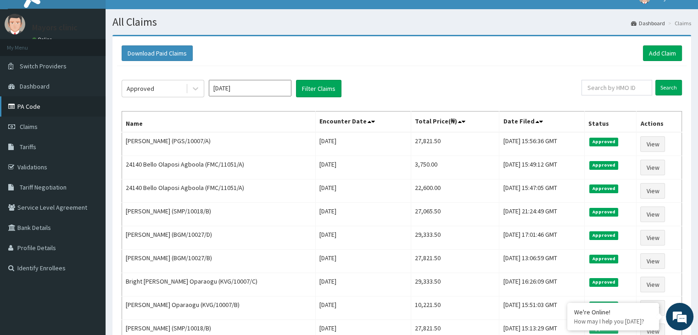
click at [33, 108] on link "PA Code" at bounding box center [53, 106] width 106 height 20
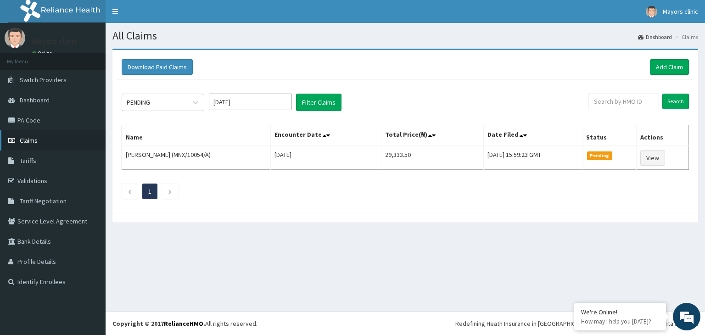
click at [39, 140] on link "Claims" at bounding box center [53, 140] width 106 height 20
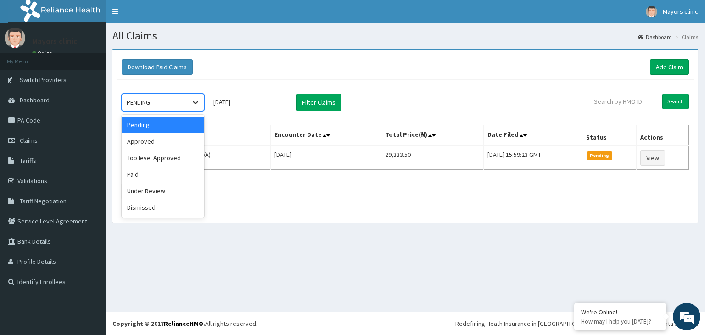
click at [196, 100] on icon at bounding box center [195, 102] width 9 height 9
click at [149, 169] on div "Paid" at bounding box center [163, 174] width 83 height 17
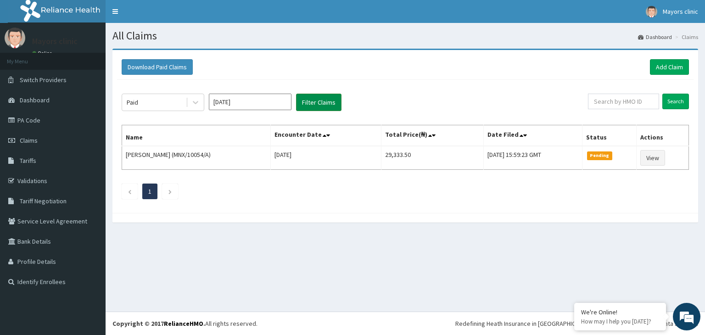
click at [316, 95] on button "Filter Claims" at bounding box center [318, 102] width 45 height 17
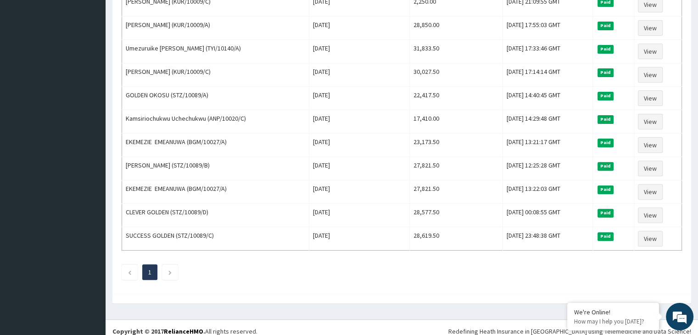
scroll to position [295, 0]
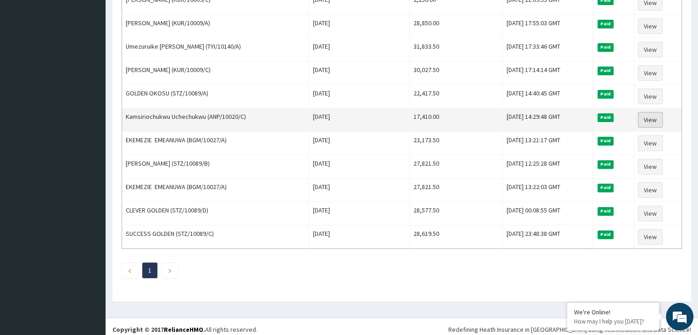
click at [654, 112] on link "View" at bounding box center [650, 120] width 25 height 16
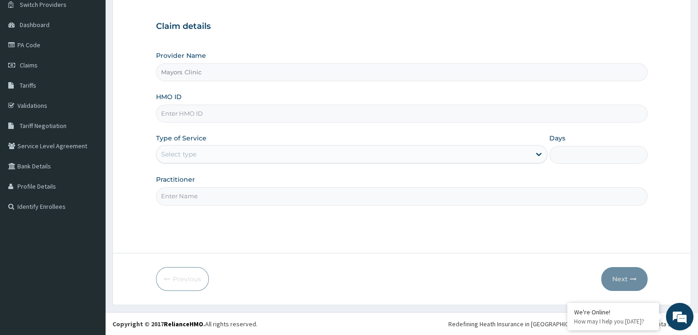
type input "Mayors Clinic"
click at [215, 106] on input "HMO ID" at bounding box center [401, 114] width 491 height 18
type input "ANP/10020/C"
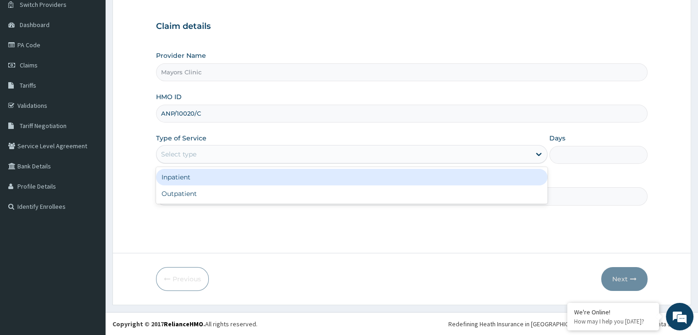
click at [253, 154] on div "Select type" at bounding box center [343, 154] width 374 height 15
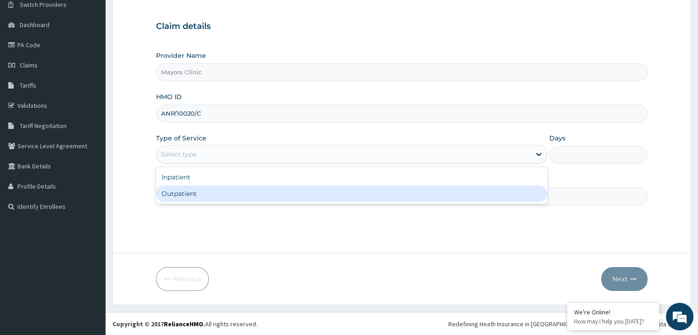
click at [202, 195] on div "Outpatient" at bounding box center [351, 193] width 391 height 17
type input "1"
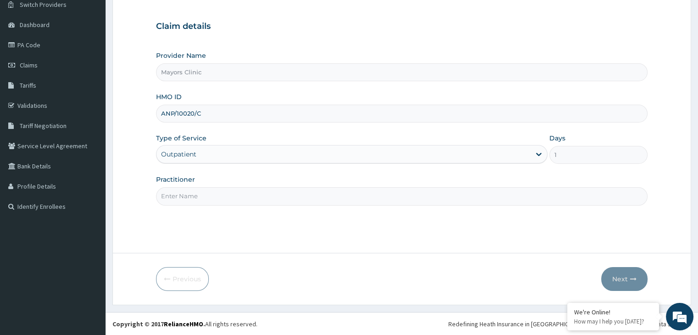
click at [209, 197] on input "Practitioner" at bounding box center [401, 196] width 491 height 18
type input "[PERSON_NAME]"
click at [614, 281] on button "Next" at bounding box center [624, 279] width 46 height 24
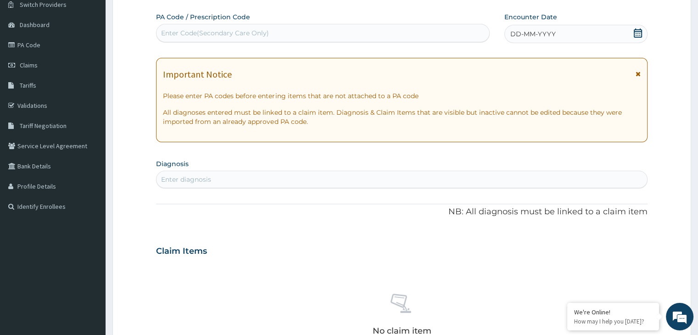
click at [546, 33] on span "DD-MM-YYYY" at bounding box center [532, 33] width 45 height 9
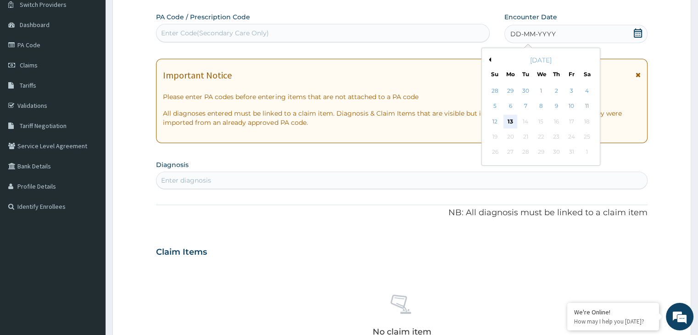
click at [515, 117] on div "13" at bounding box center [510, 122] width 14 height 14
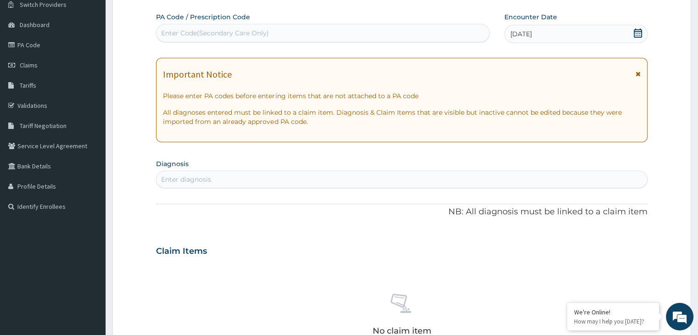
click at [296, 184] on div "Enter diagnosis" at bounding box center [401, 179] width 490 height 15
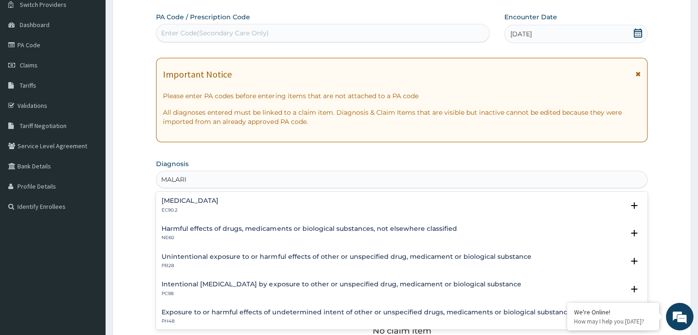
type input "[MEDICAL_DATA]"
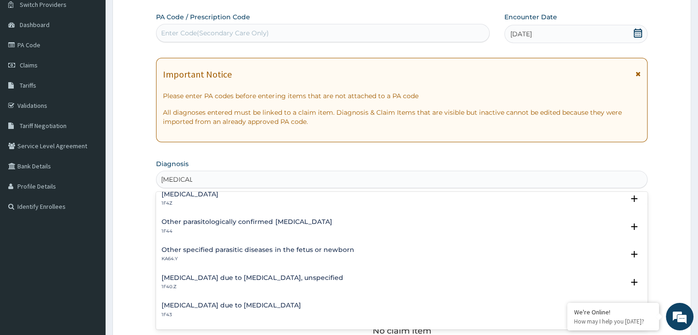
scroll to position [63, 0]
click at [263, 278] on h4 "Malaria due to Plasmodium falciparum, unspecified" at bounding box center [251, 276] width 181 height 7
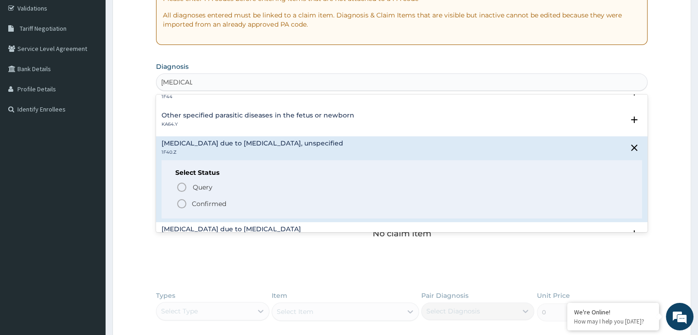
scroll to position [101, 0]
click at [180, 202] on icon "status option filled" at bounding box center [181, 202] width 11 height 11
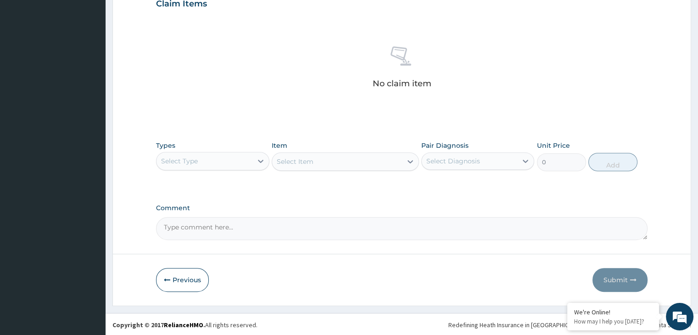
scroll to position [326, 0]
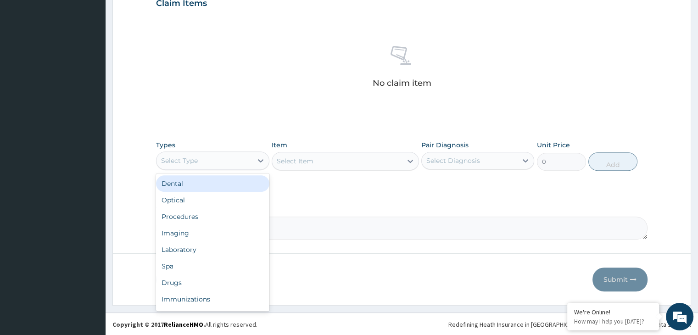
click at [216, 161] on div "Select Type" at bounding box center [203, 160] width 95 height 15
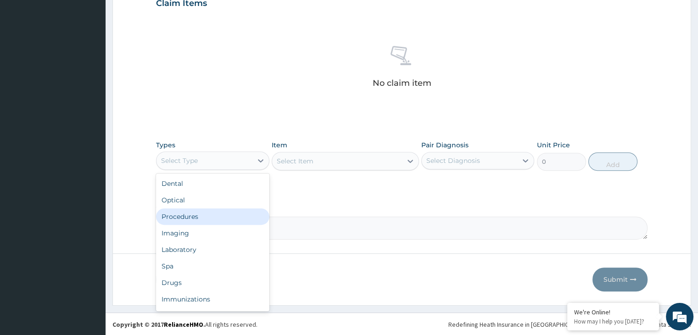
click at [185, 213] on div "Procedures" at bounding box center [212, 216] width 113 height 17
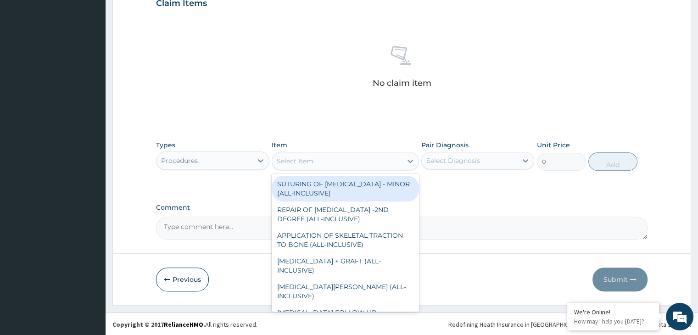
click at [341, 165] on div "Select Item" at bounding box center [337, 161] width 130 height 15
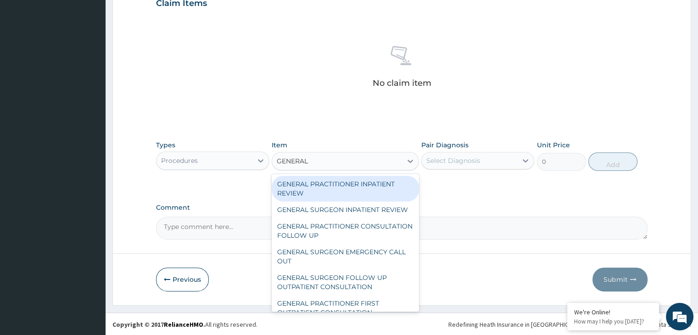
type input "GENERAL"
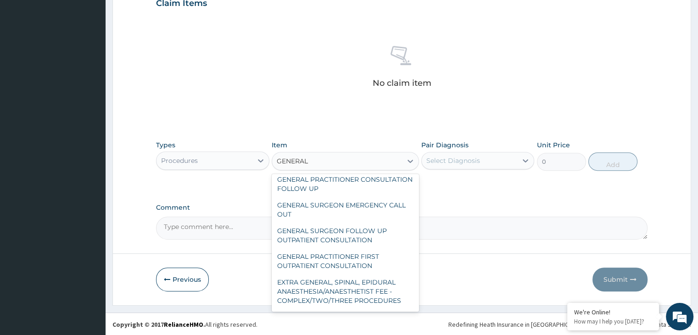
scroll to position [48, 0]
click at [367, 268] on div "GENERAL PRACTITIONER FIRST OUTPATIENT CONSULTATION" at bounding box center [345, 260] width 147 height 26
type input "3750"
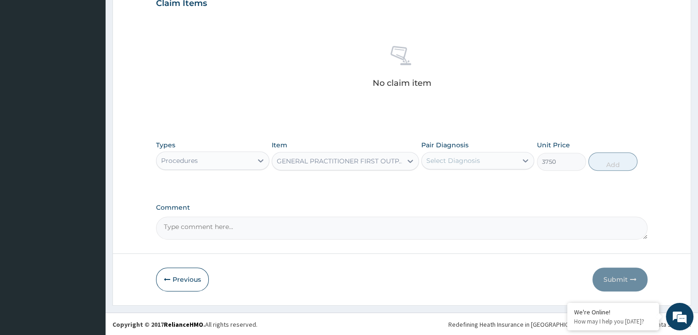
click at [500, 159] on div "Select Diagnosis" at bounding box center [469, 160] width 95 height 15
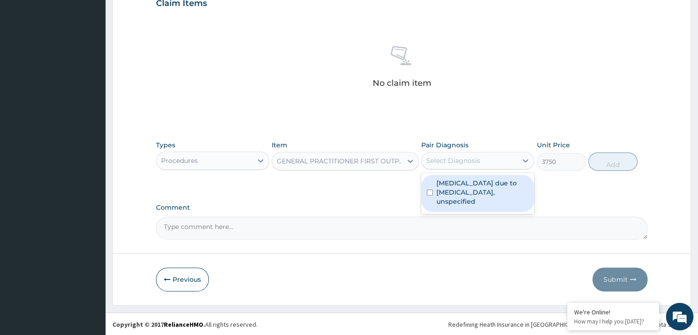
click at [468, 180] on label "Malaria due to Plasmodium falciparum, unspecified" at bounding box center [482, 192] width 92 height 28
checkbox input "true"
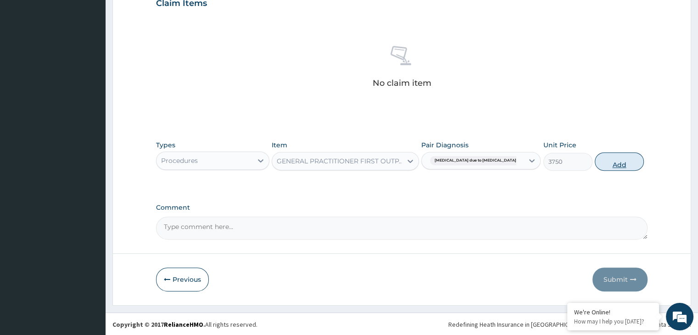
click at [607, 166] on button "Add" at bounding box center [619, 161] width 49 height 18
type input "0"
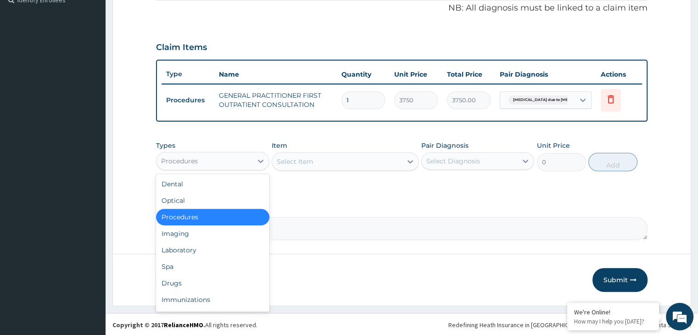
click at [246, 162] on div "Procedures" at bounding box center [203, 161] width 95 height 15
click at [187, 246] on div "Laboratory" at bounding box center [212, 250] width 113 height 17
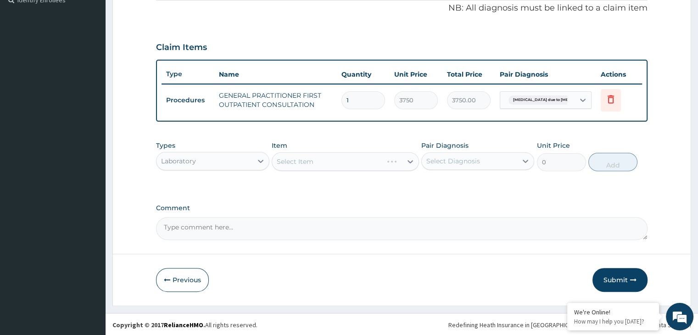
click at [358, 157] on div "Select Item" at bounding box center [345, 161] width 147 height 18
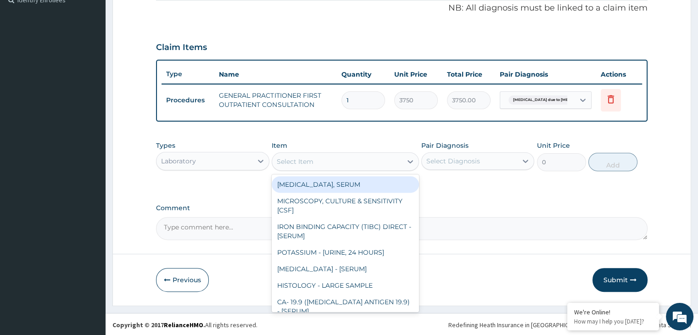
click at [358, 157] on div "Select Item" at bounding box center [337, 161] width 130 height 15
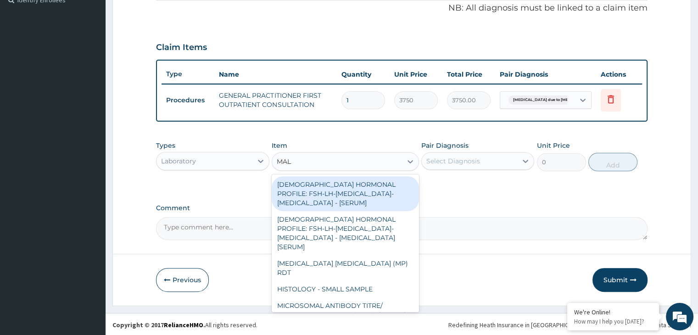
type input "MALA"
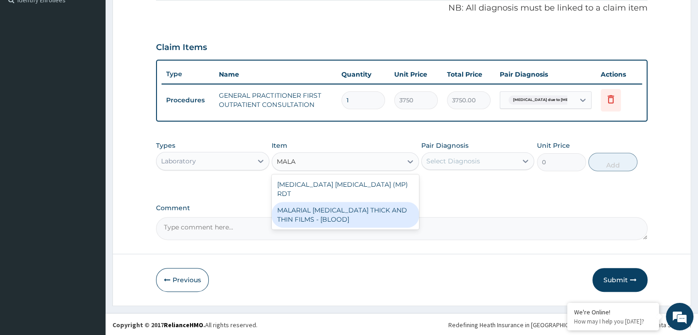
click at [347, 212] on div "MALARIAL PARASITE THICK AND THIN FILMS - [BLOOD]" at bounding box center [345, 215] width 147 height 26
type input "2187.5"
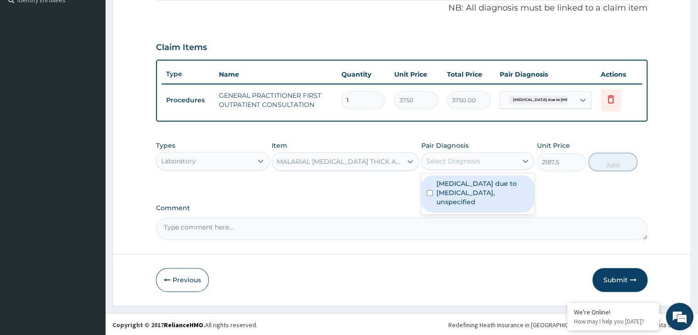
click at [473, 161] on div "Select Diagnosis" at bounding box center [453, 160] width 54 height 9
click at [453, 184] on label "Malaria due to Plasmodium falciparum, unspecified" at bounding box center [482, 193] width 92 height 28
checkbox input "true"
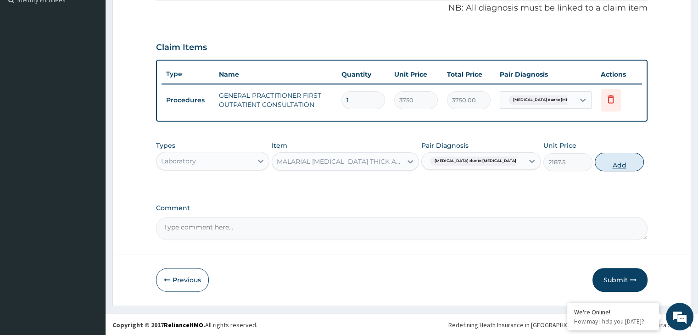
click at [610, 164] on button "Add" at bounding box center [619, 162] width 49 height 18
type input "0"
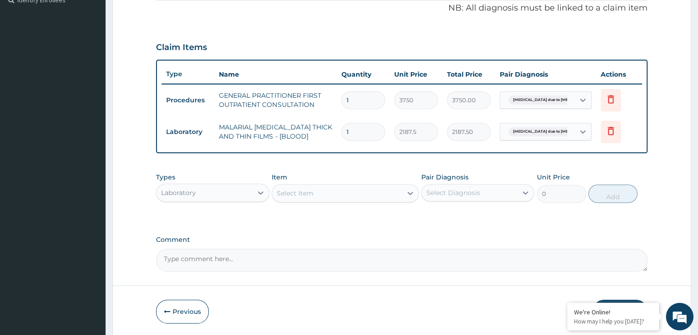
click at [246, 194] on div "Laboratory" at bounding box center [203, 192] width 95 height 15
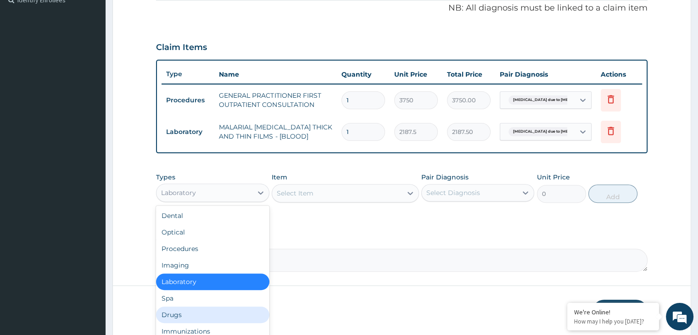
click at [184, 311] on div "Drugs" at bounding box center [212, 314] width 113 height 17
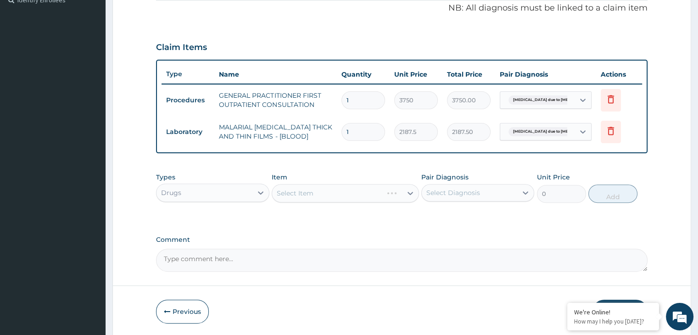
click at [362, 189] on div "Select Item" at bounding box center [345, 193] width 147 height 18
click at [392, 191] on div "Select Item" at bounding box center [337, 193] width 130 height 15
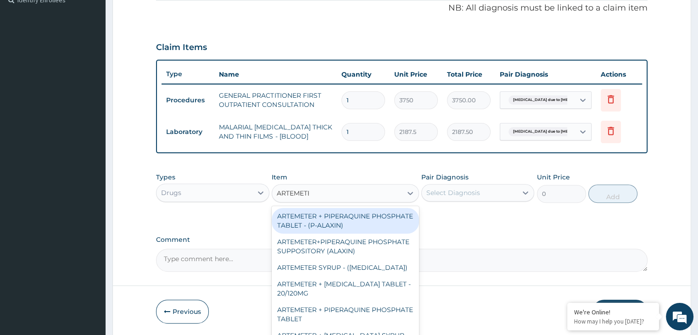
type input "ARTEMETER"
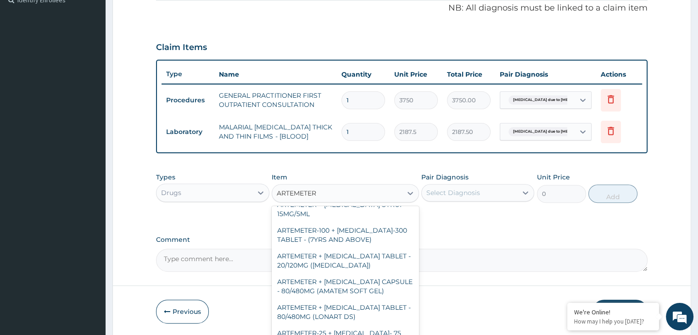
scroll to position [135, 0]
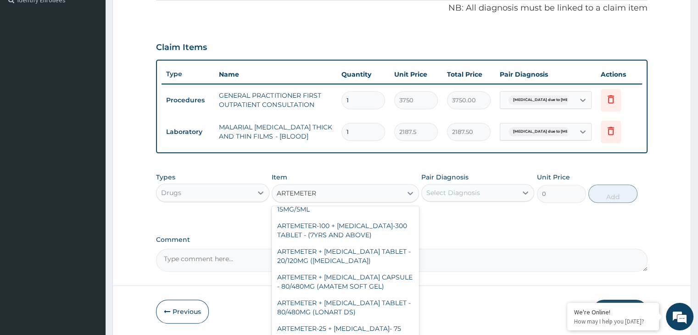
click at [380, 246] on div "ARTEMETER + LUMEFANTRINE TABLET - 20/120MG (COARTEM)" at bounding box center [345, 256] width 147 height 26
type input "210"
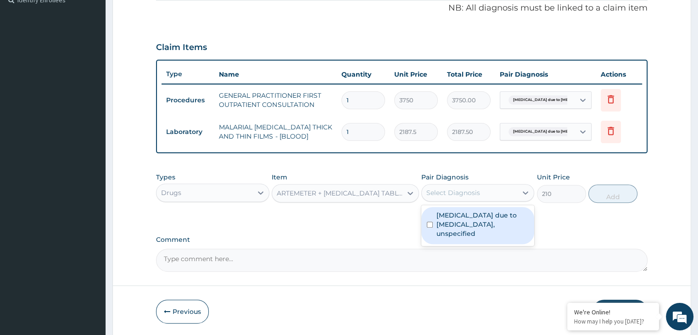
click at [467, 191] on div "Select Diagnosis" at bounding box center [453, 192] width 54 height 9
click at [433, 214] on div "Malaria due to Plasmodium falciparum, unspecified" at bounding box center [477, 225] width 113 height 37
checkbox input "true"
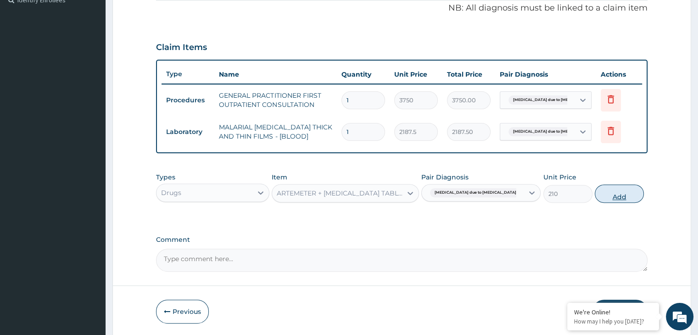
click at [607, 188] on button "Add" at bounding box center [619, 193] width 49 height 18
type input "0"
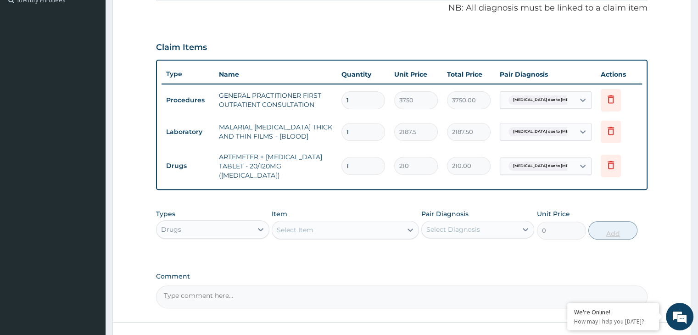
type input "0.00"
type input "6"
type input "1260.00"
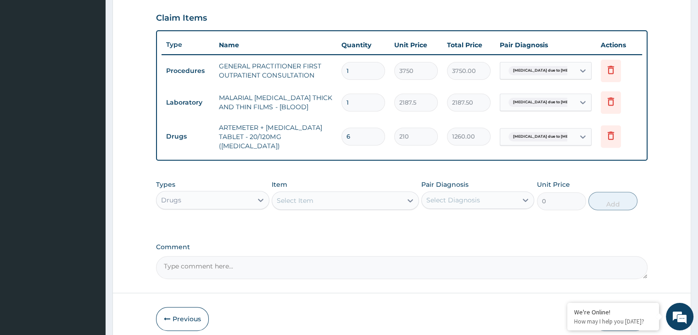
scroll to position [345, 0]
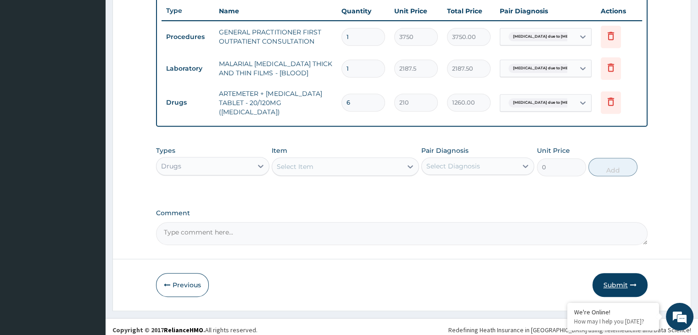
type input "6"
click at [619, 275] on button "Submit" at bounding box center [619, 285] width 55 height 24
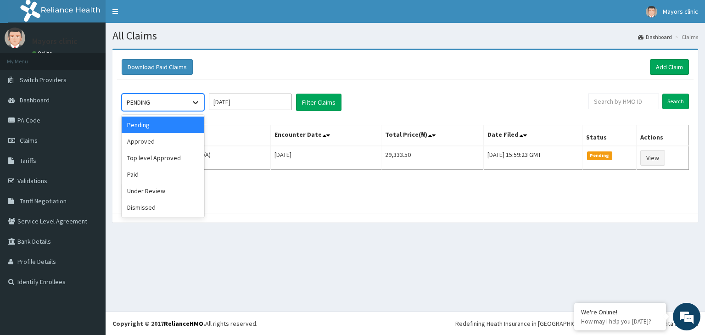
click at [195, 99] on icon at bounding box center [195, 102] width 9 height 9
click at [160, 138] on div "Approved" at bounding box center [163, 141] width 83 height 17
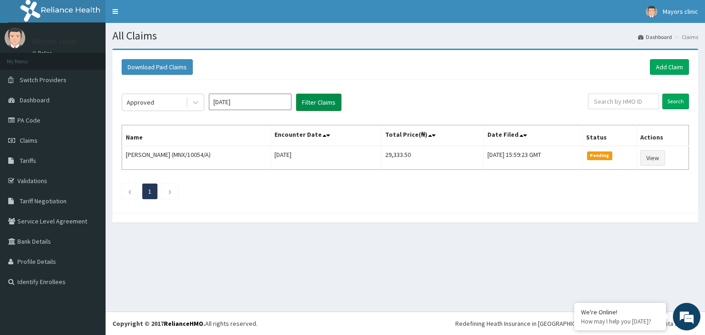
click at [322, 103] on button "Filter Claims" at bounding box center [318, 102] width 45 height 17
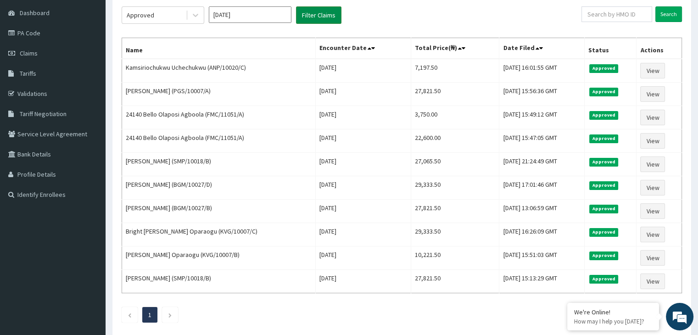
scroll to position [90, 0]
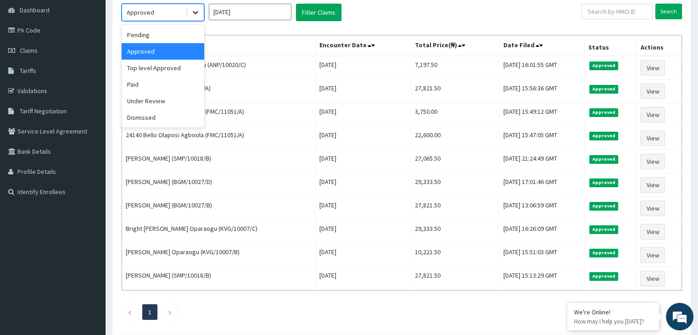
click at [193, 14] on icon at bounding box center [195, 12] width 9 height 9
click at [164, 32] on div "Pending" at bounding box center [163, 35] width 83 height 17
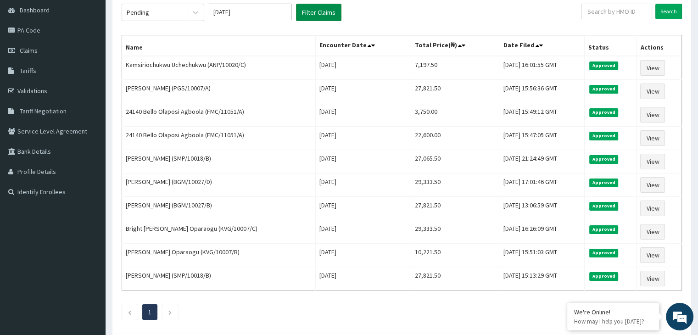
click at [328, 7] on button "Filter Claims" at bounding box center [318, 12] width 45 height 17
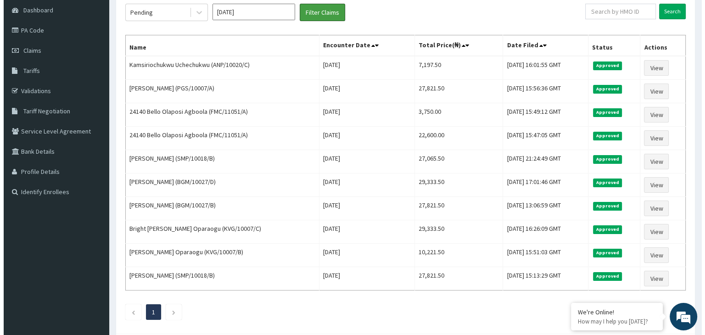
scroll to position [0, 0]
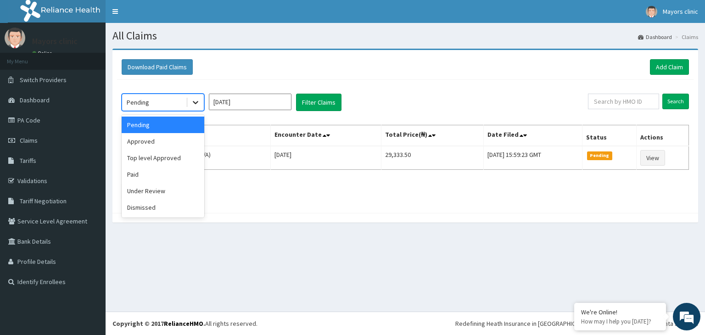
click at [198, 101] on icon at bounding box center [196, 102] width 6 height 3
click at [165, 189] on div "Under Review" at bounding box center [163, 191] width 83 height 17
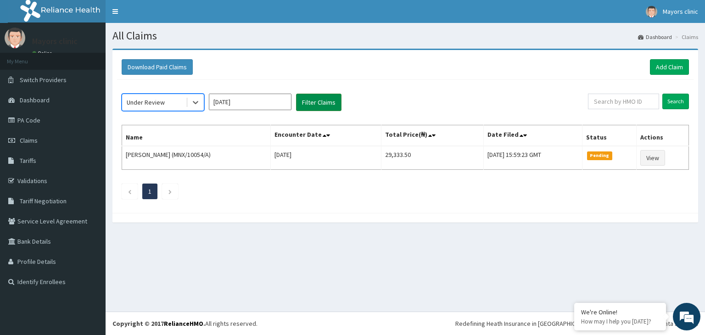
click at [325, 103] on button "Filter Claims" at bounding box center [318, 102] width 45 height 17
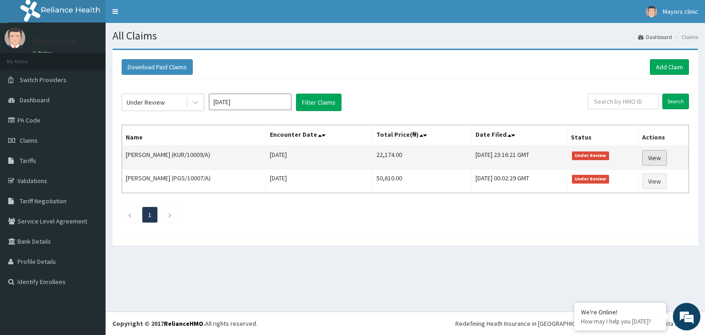
click at [667, 153] on link "View" at bounding box center [654, 158] width 25 height 16
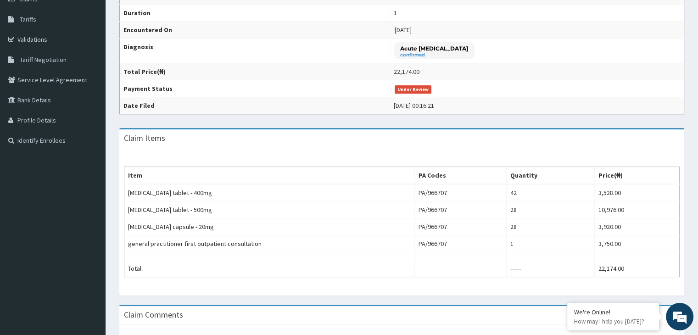
scroll to position [256, 0]
